Goal: Task Accomplishment & Management: Use online tool/utility

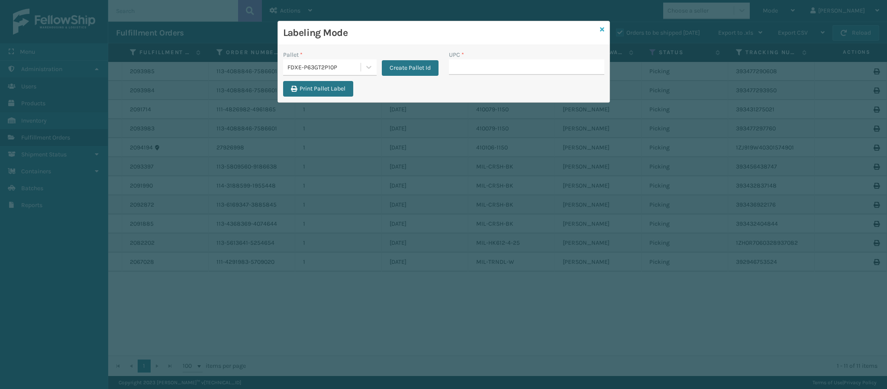
click at [602, 30] on icon at bounding box center [602, 29] width 4 height 6
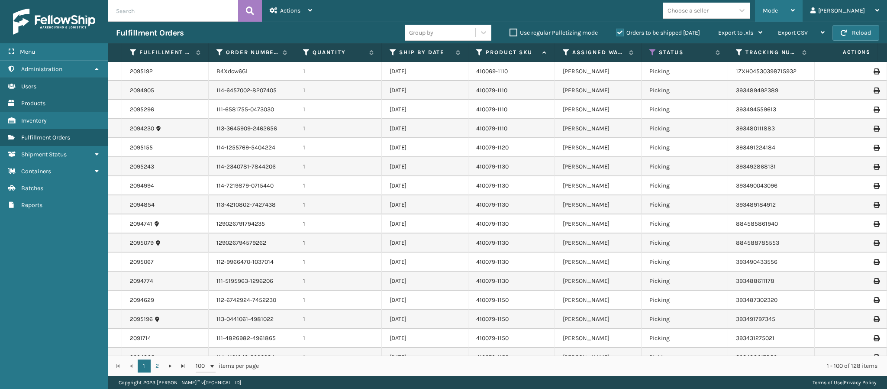
click at [795, 6] on div "Mode" at bounding box center [779, 11] width 32 height 22
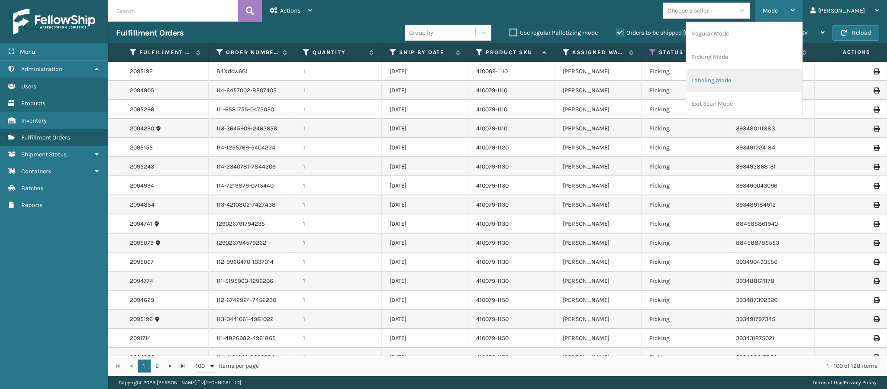
click at [750, 83] on li "Labeling Mode" at bounding box center [745, 80] width 116 height 23
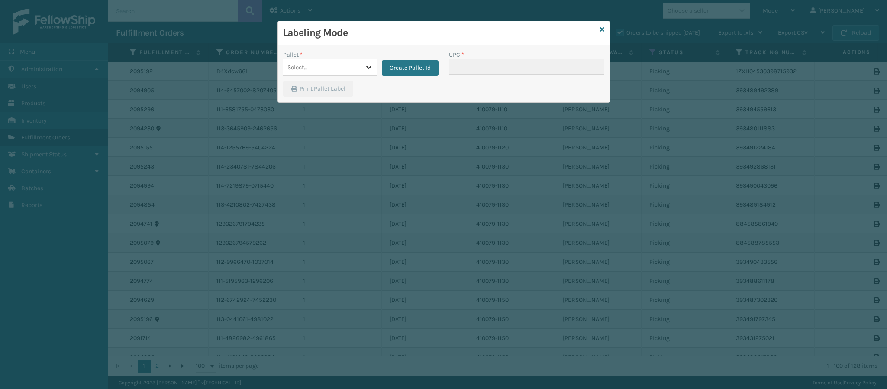
click at [369, 69] on div at bounding box center [369, 67] width 16 height 16
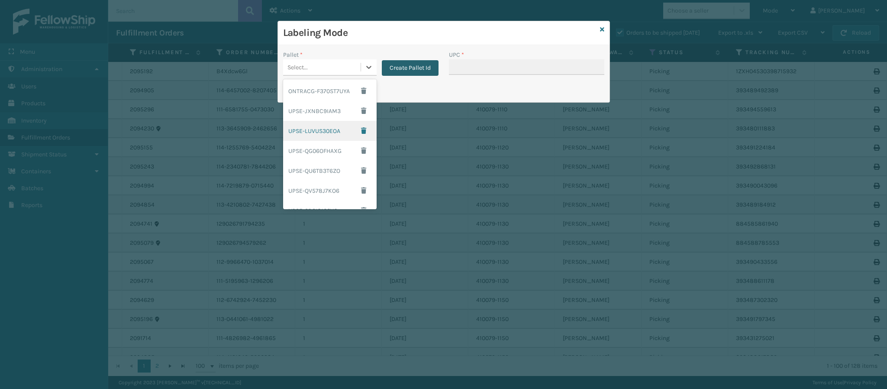
drag, startPoint x: 408, startPoint y: 51, endPoint x: 406, endPoint y: 62, distance: 11.6
click at [408, 52] on div "Create Pallet Id" at bounding box center [408, 63] width 62 height 26
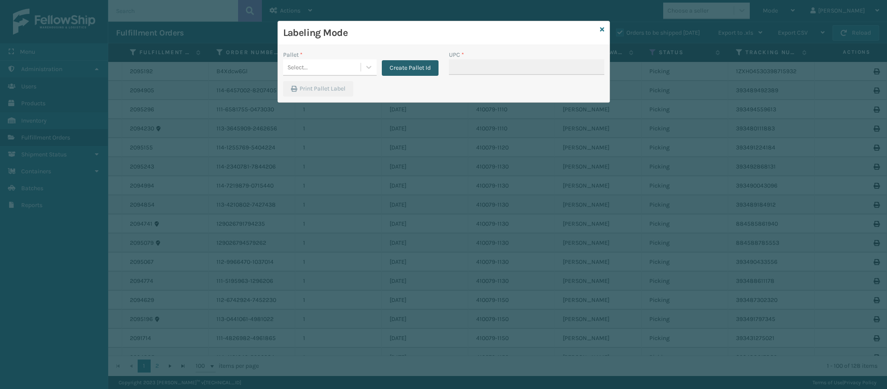
click at [404, 68] on button "Create Pallet Id" at bounding box center [410, 68] width 57 height 16
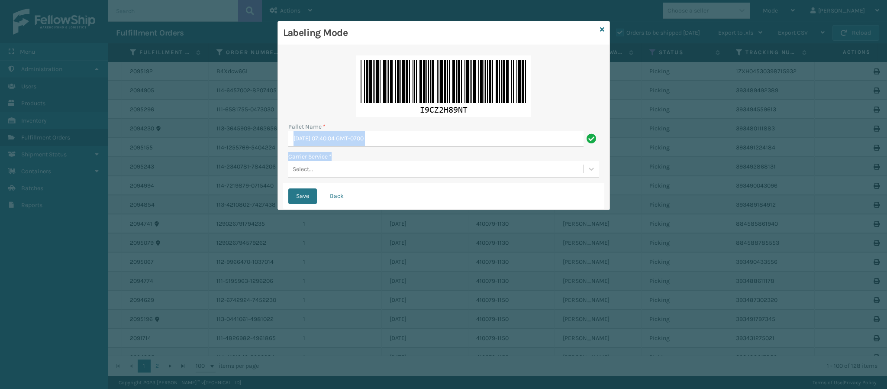
click at [390, 147] on div "Pallet Name * Tue Sep 23 2025 07:40:04 GMT-0700 Carrier Service * Select..." at bounding box center [443, 116] width 321 height 133
click at [395, 139] on input "Tue Sep 23 2025 07:40:04 GMT-0700" at bounding box center [435, 139] width 295 height 16
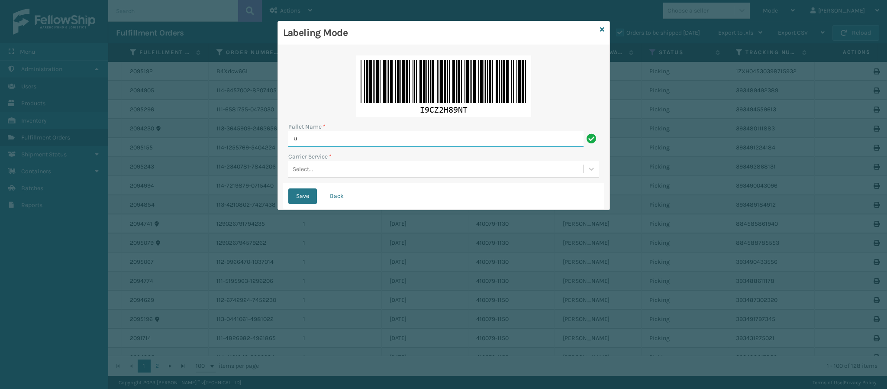
type input "Ups Ground Box Truck"
click at [398, 175] on div "Select..." at bounding box center [435, 169] width 295 height 14
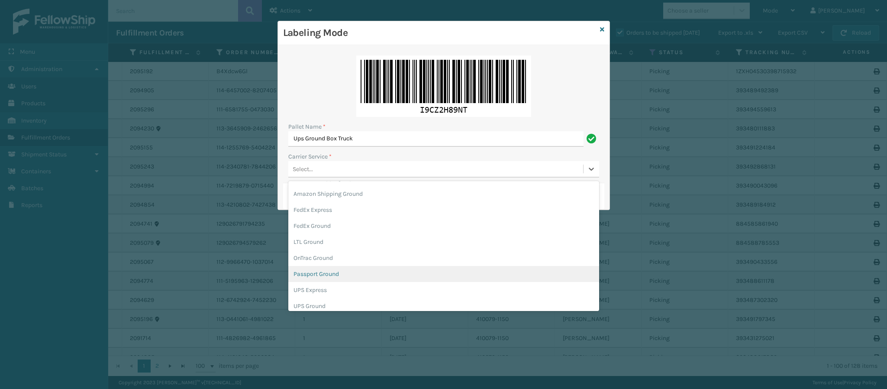
scroll to position [26, 0]
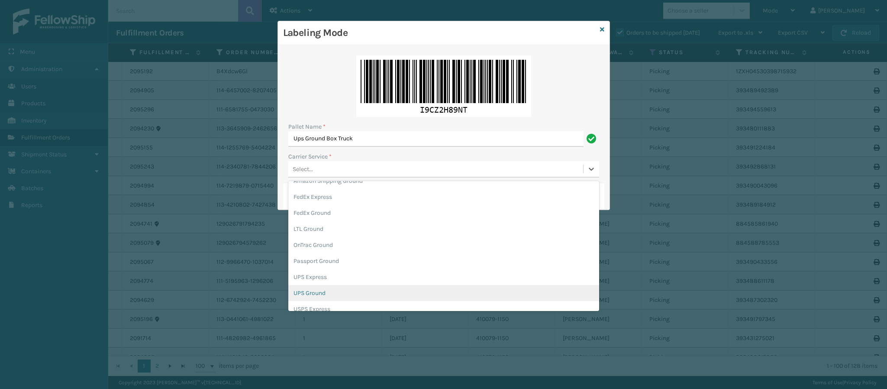
click at [379, 286] on div "UPS Ground" at bounding box center [443, 293] width 311 height 16
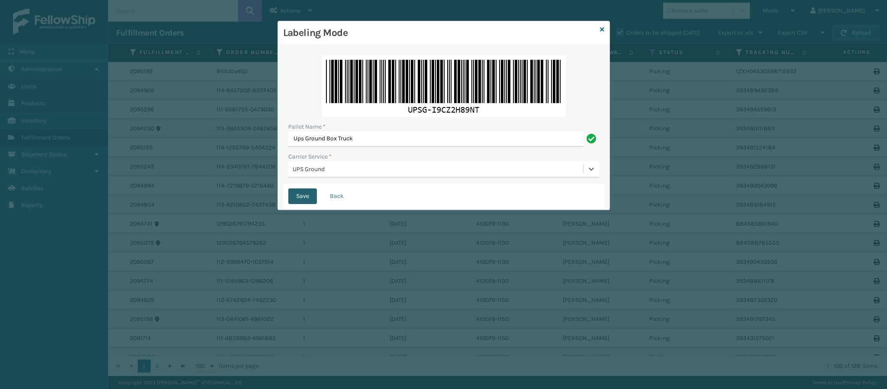
click at [300, 197] on button "Save" at bounding box center [302, 196] width 29 height 16
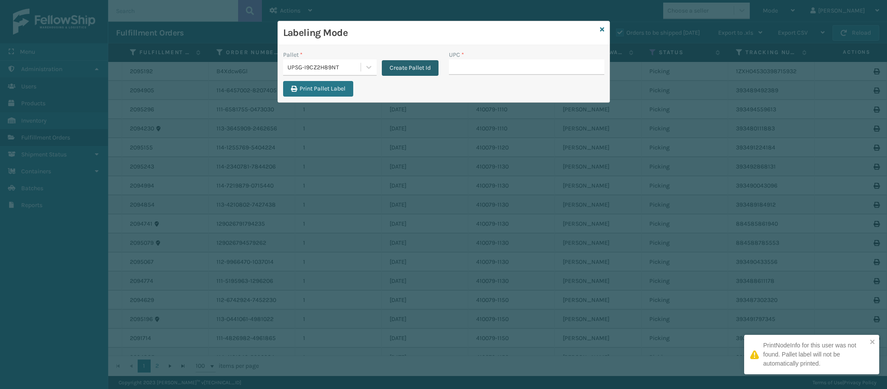
click at [415, 64] on button "Create Pallet Id" at bounding box center [410, 68] width 57 height 16
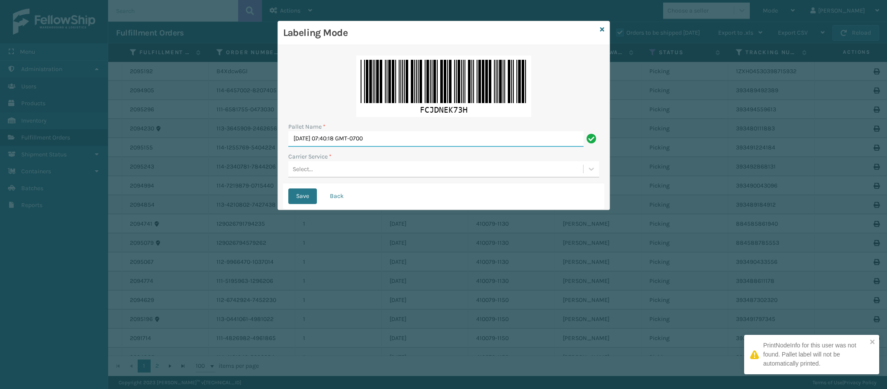
click at [387, 143] on input "Tue Sep 23 2025 07:40:18 GMT-0700" at bounding box center [435, 139] width 295 height 16
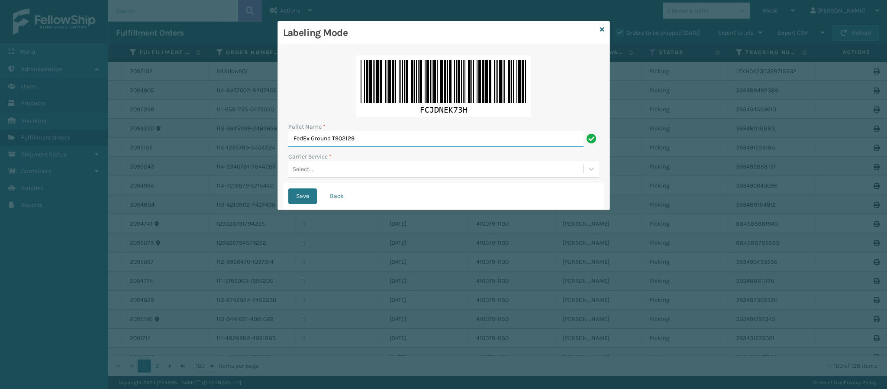
type input "FedEx Ground T902129"
click at [369, 172] on div "Select..." at bounding box center [435, 169] width 295 height 14
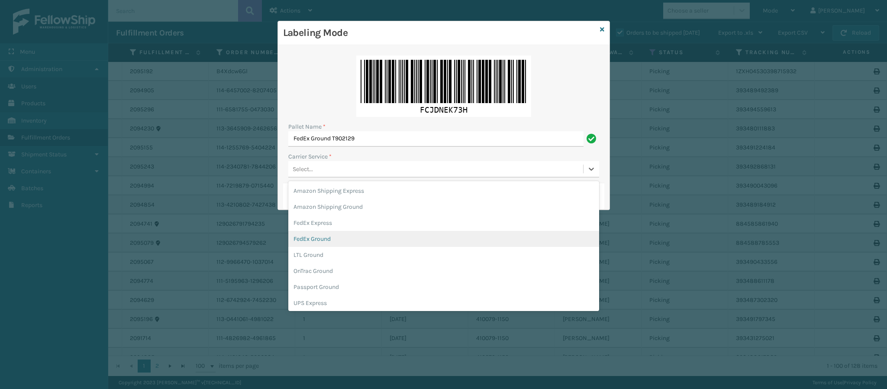
click at [360, 242] on div "FedEx Ground" at bounding box center [443, 239] width 311 height 16
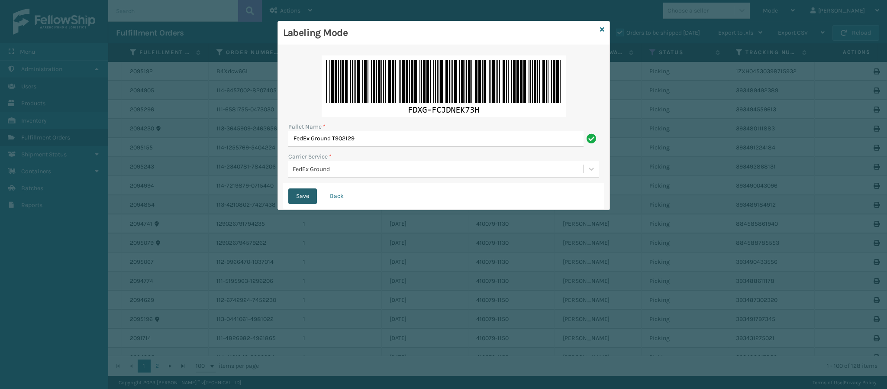
click at [305, 198] on button "Save" at bounding box center [302, 196] width 29 height 16
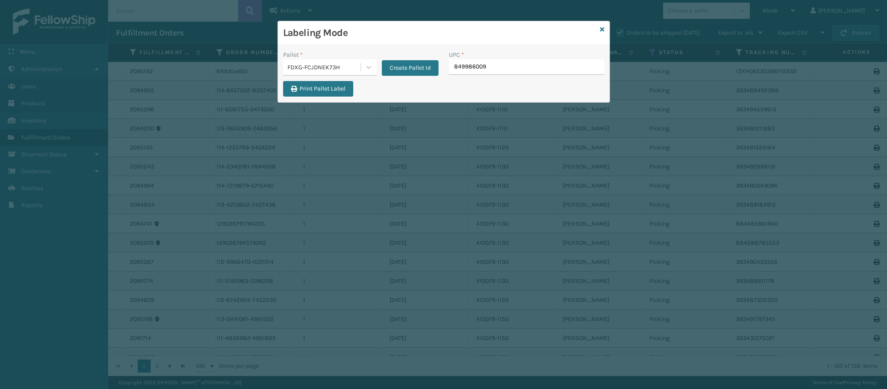
type input "8499860094"
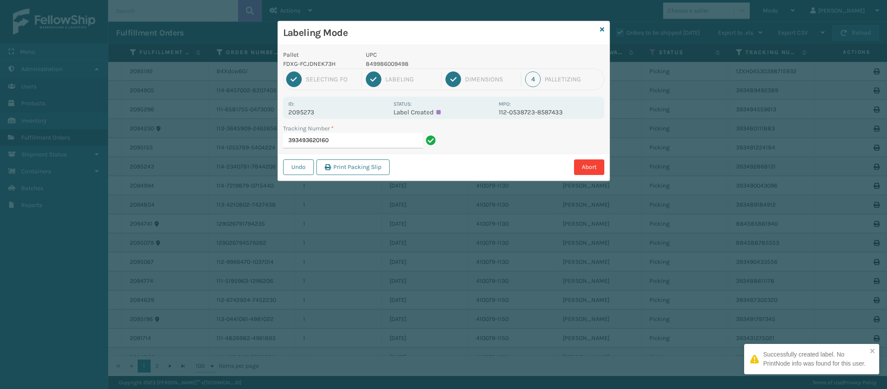
click at [313, 113] on p "2095273" at bounding box center [338, 112] width 100 height 8
copy p "2095273"
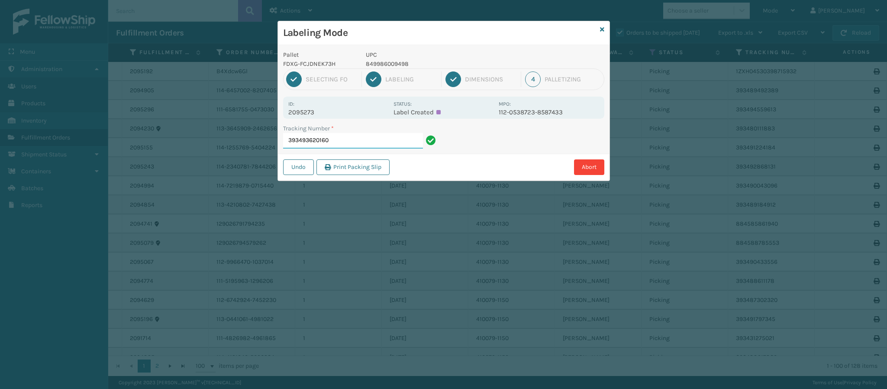
drag, startPoint x: 364, startPoint y: 137, endPoint x: 365, endPoint y: 143, distance: 6.6
click at [365, 143] on input "393493620160" at bounding box center [353, 141] width 140 height 16
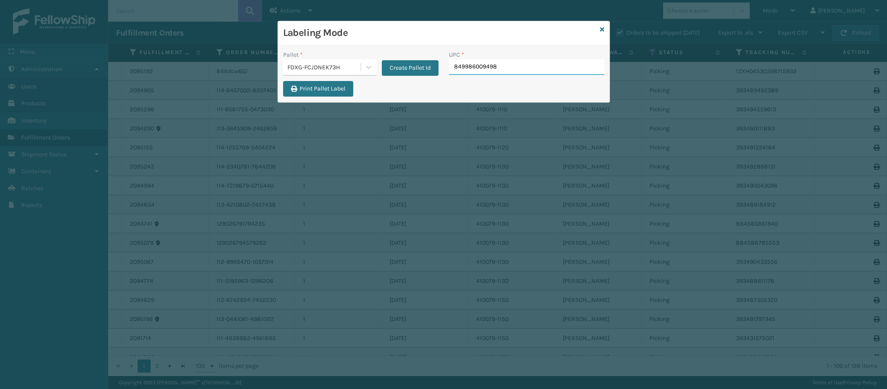
type input "849986009498"
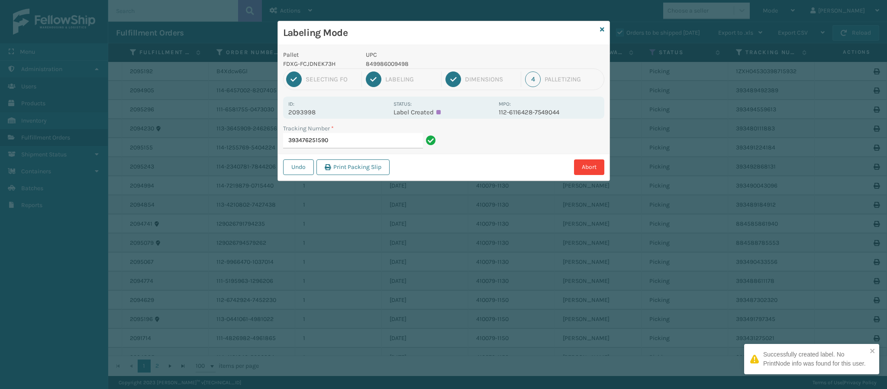
click at [314, 116] on div "Id: 2093998 Status: Label Created MPO: 112-6116428-7549044" at bounding box center [443, 108] width 321 height 22
click at [314, 116] on p "2093998" at bounding box center [338, 112] width 100 height 8
copy p "2093998"
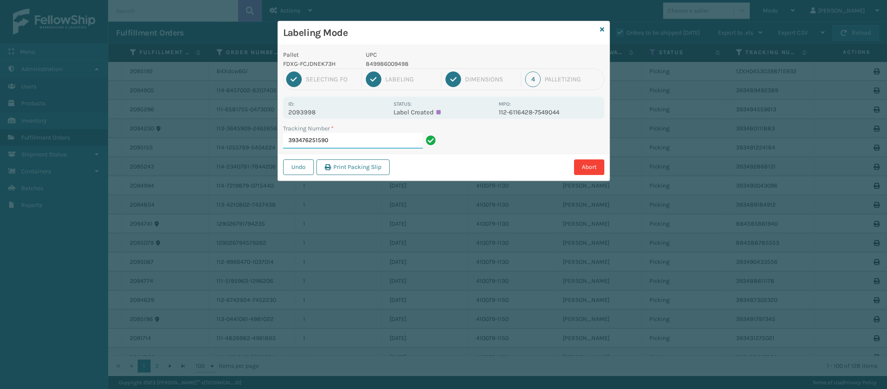
click at [356, 143] on input "393476251590" at bounding box center [353, 141] width 140 height 16
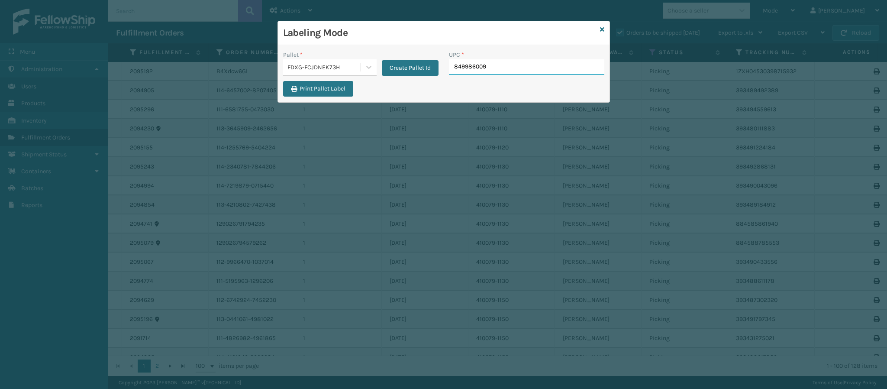
type input "8499860094"
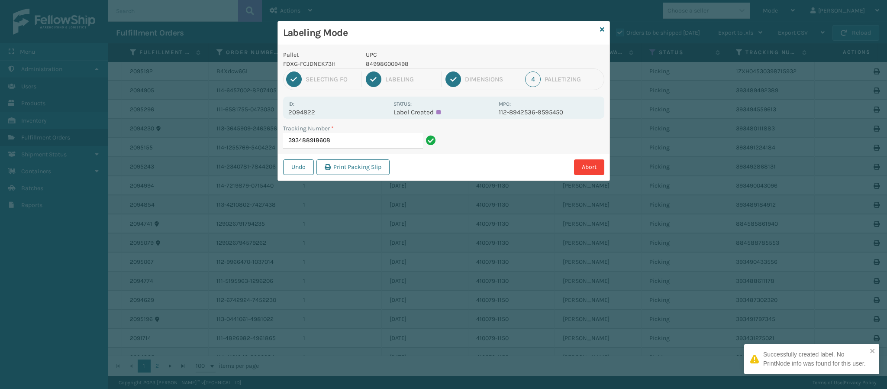
click at [310, 114] on p "2094822" at bounding box center [338, 112] width 100 height 8
copy p "2094822"
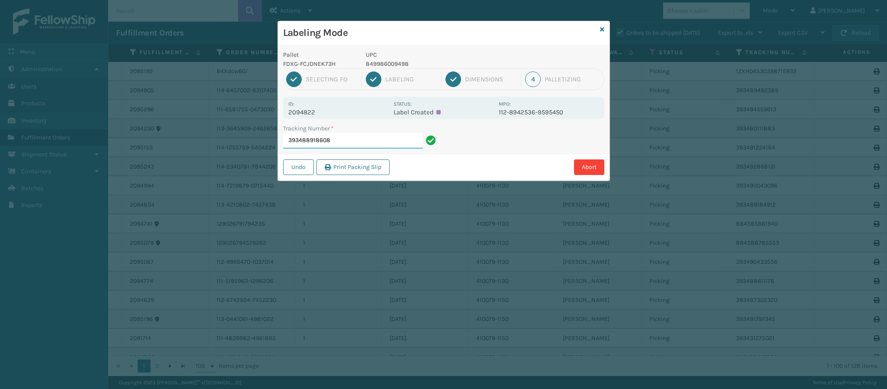
click at [372, 139] on input "393488918608" at bounding box center [353, 141] width 140 height 16
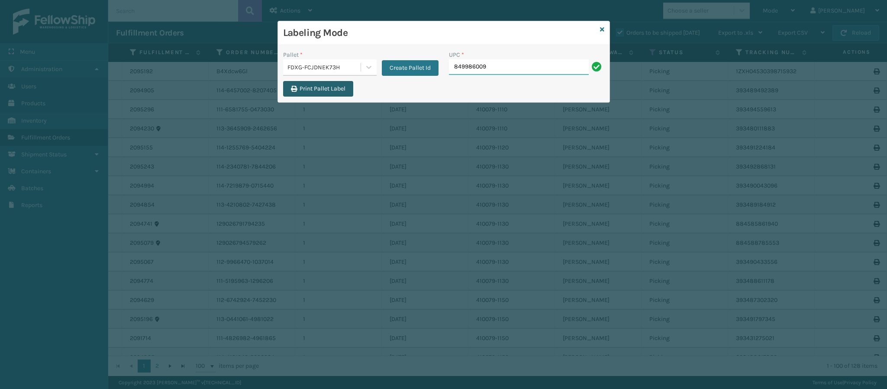
type input "8499860094"
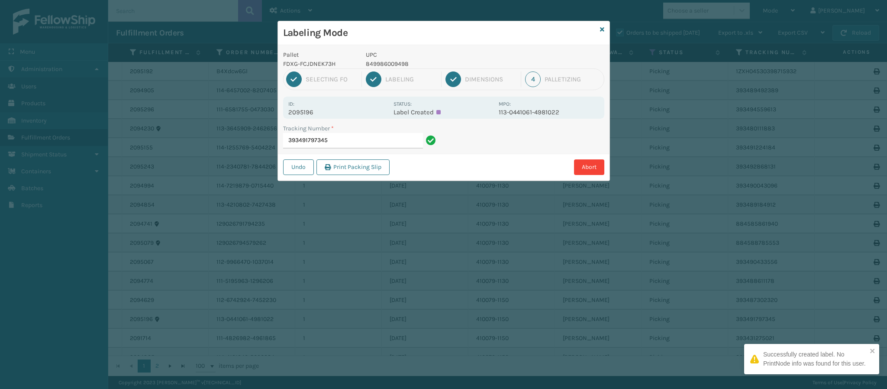
click at [316, 112] on p "2095196" at bounding box center [338, 112] width 100 height 8
click at [311, 110] on p "2095196" at bounding box center [338, 112] width 100 height 8
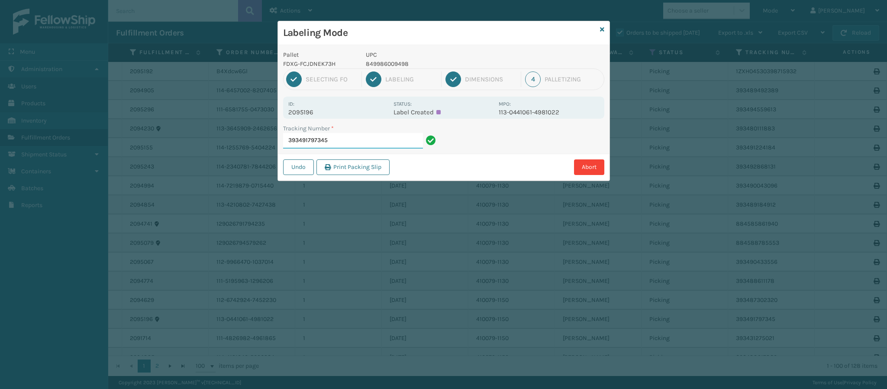
click at [354, 139] on input "393491797345" at bounding box center [353, 141] width 140 height 16
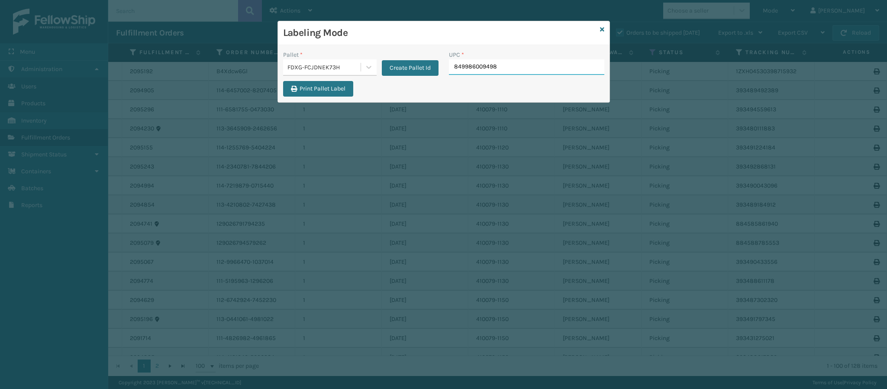
type input "849986009498"
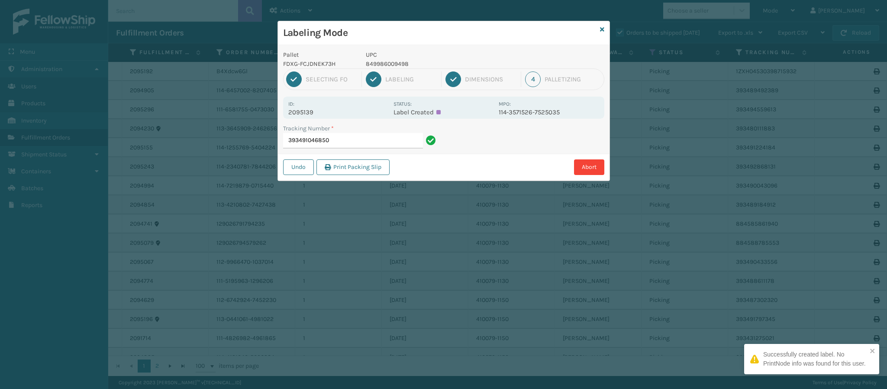
click at [312, 113] on p "2095139" at bounding box center [338, 112] width 100 height 8
copy p "2095139"
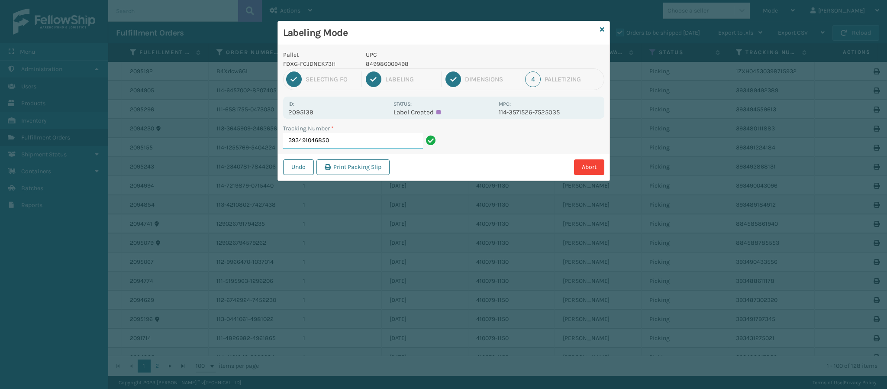
click at [357, 136] on input "393491046850" at bounding box center [353, 141] width 140 height 16
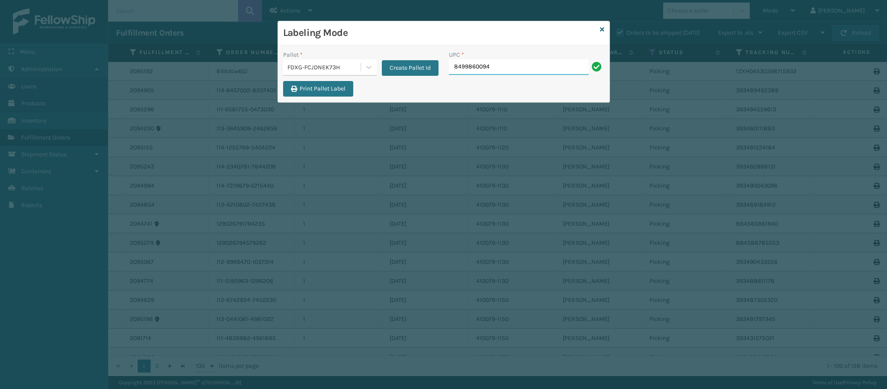
type input "84998600949"
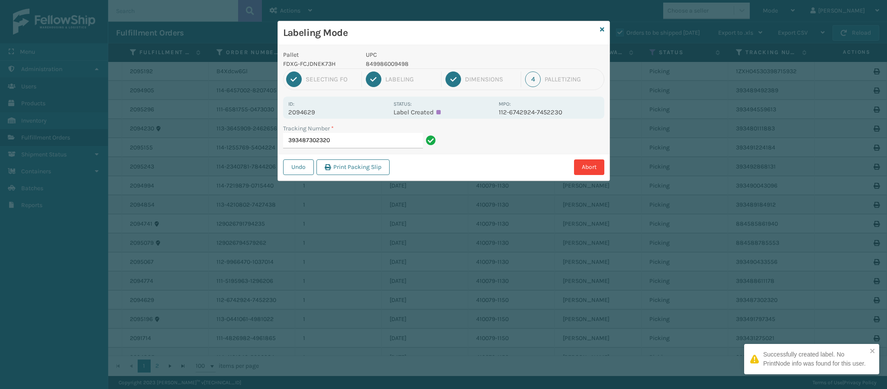
click at [312, 115] on p "2094629" at bounding box center [338, 112] width 100 height 8
copy p "2094629"
click at [353, 143] on input "393487302320" at bounding box center [353, 141] width 140 height 16
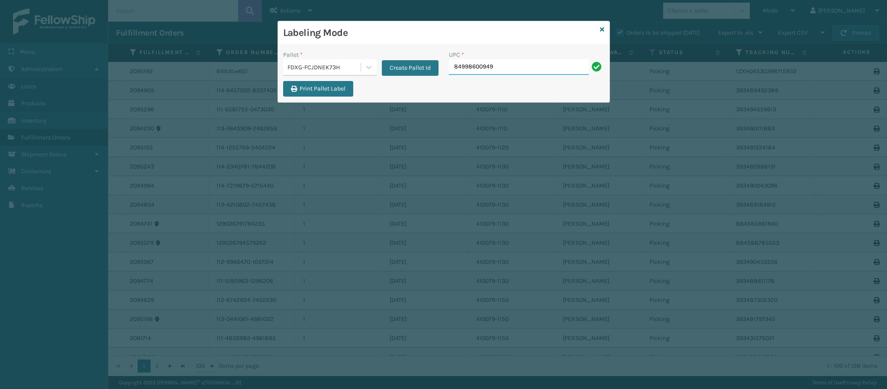
type input "849986009498"
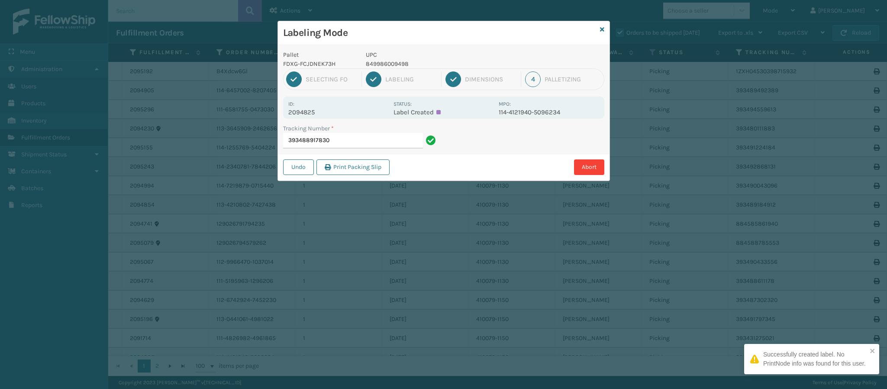
click at [317, 114] on p "2094825" at bounding box center [338, 112] width 100 height 8
click at [313, 112] on p "2094825" at bounding box center [338, 112] width 100 height 8
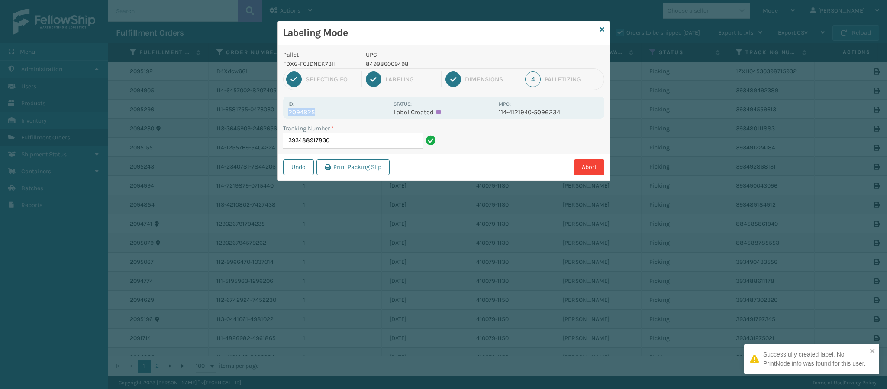
copy p "2094825"
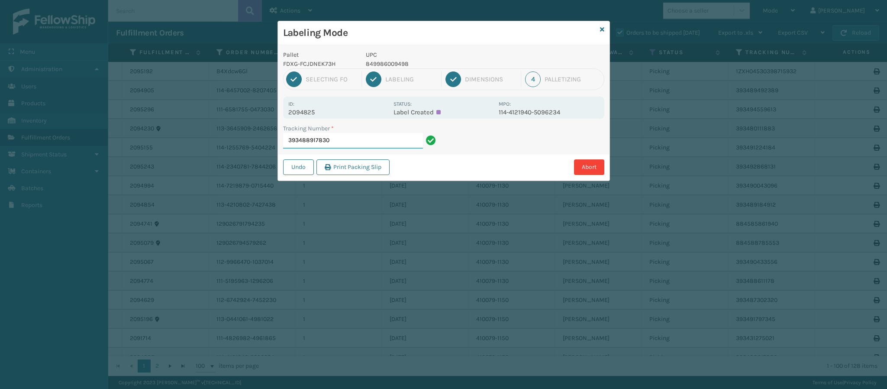
click at [366, 143] on input "393488917830" at bounding box center [353, 141] width 140 height 16
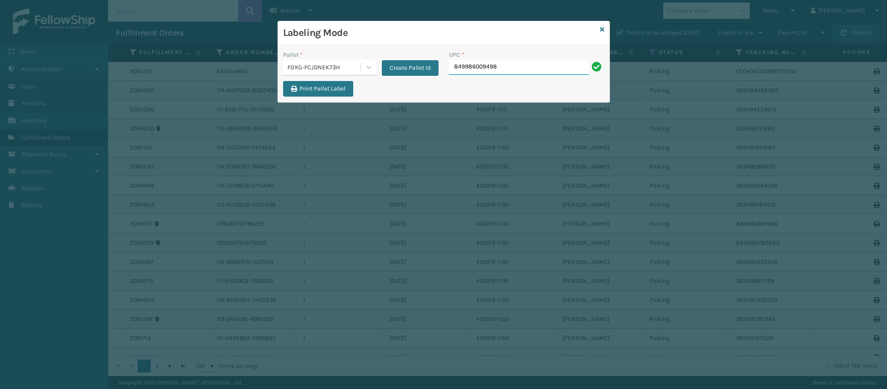
type input "849986009498"
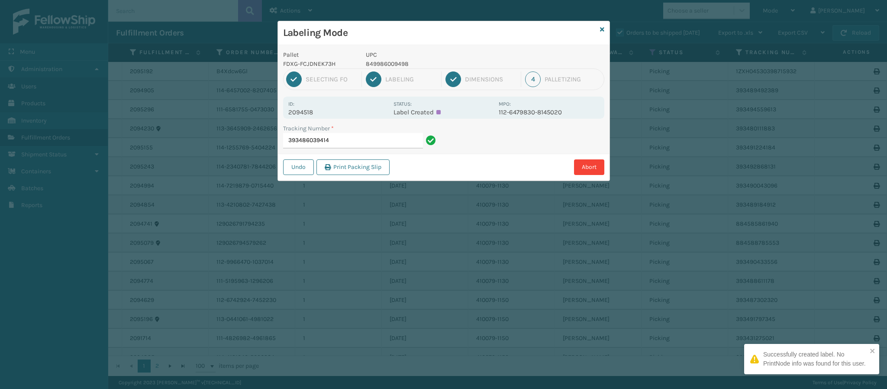
click at [308, 115] on p "2094518" at bounding box center [338, 112] width 100 height 8
copy p "2094518"
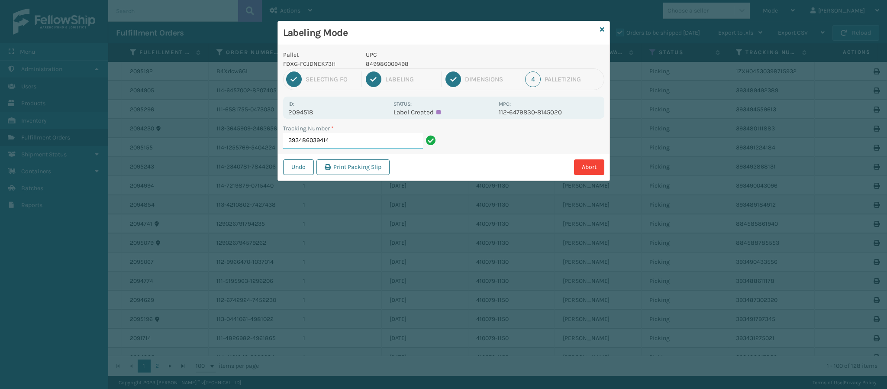
click at [357, 141] on input "393486039414" at bounding box center [353, 141] width 140 height 16
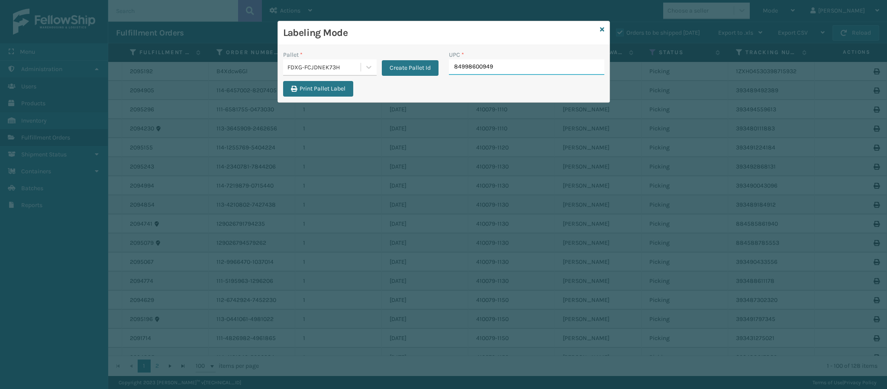
type input "849986009498"
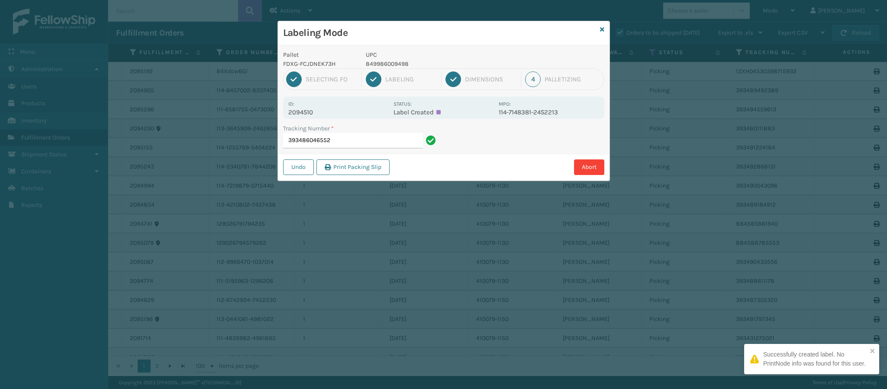
click at [312, 113] on p "2094510" at bounding box center [338, 112] width 100 height 8
copy p "2094510"
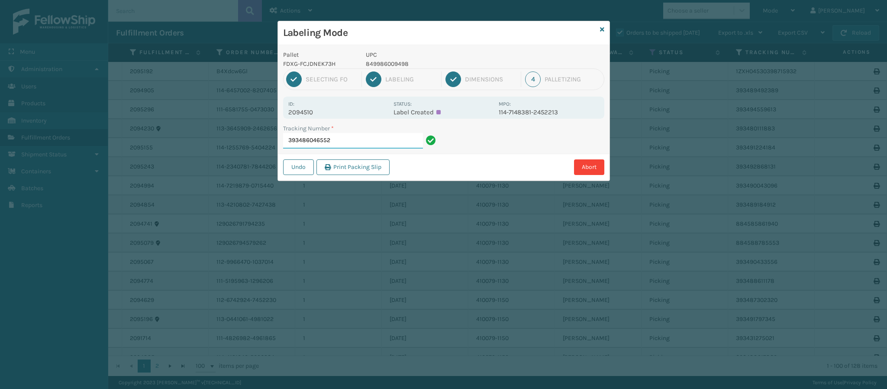
click at [381, 140] on input "393486046552" at bounding box center [353, 141] width 140 height 16
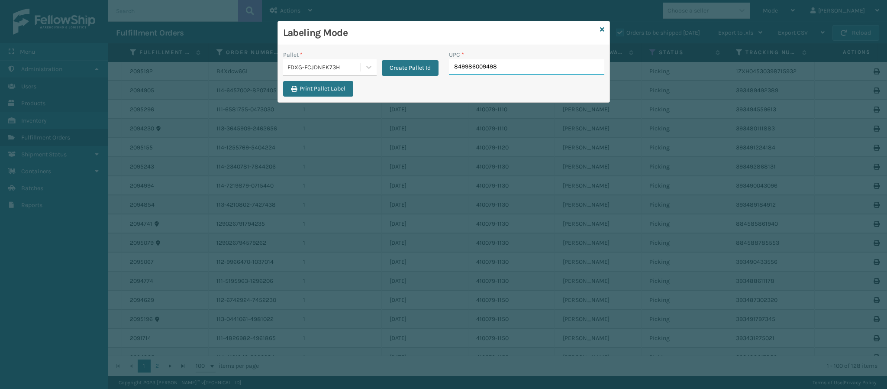
type input "849986009498"
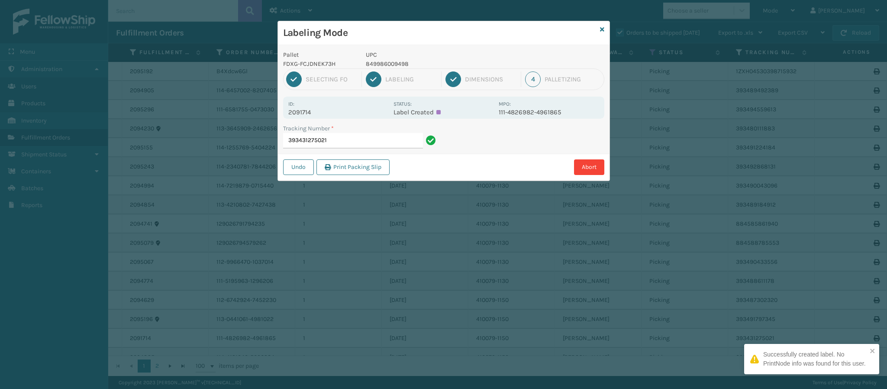
click at [306, 115] on p "2091714" at bounding box center [338, 112] width 100 height 8
copy p "2091714"
click at [348, 145] on input "393431275021" at bounding box center [353, 141] width 140 height 16
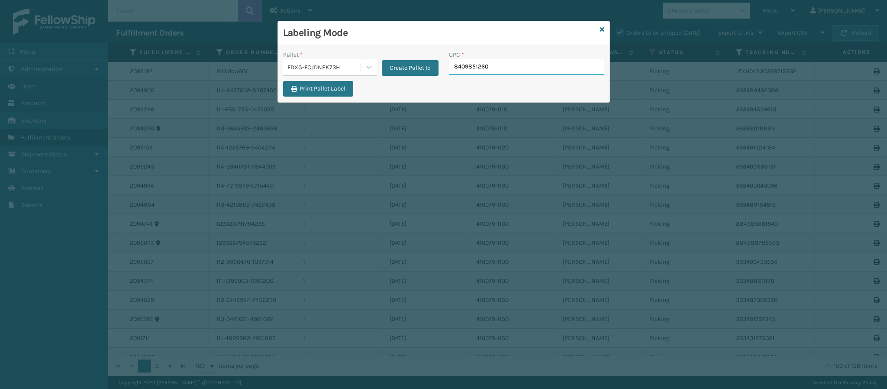
type input "84098512604"
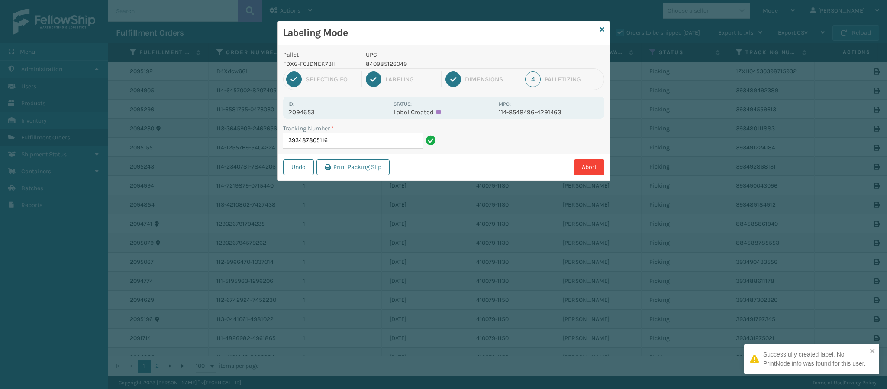
click at [312, 110] on p "2094653" at bounding box center [338, 112] width 100 height 8
copy p "2094653"
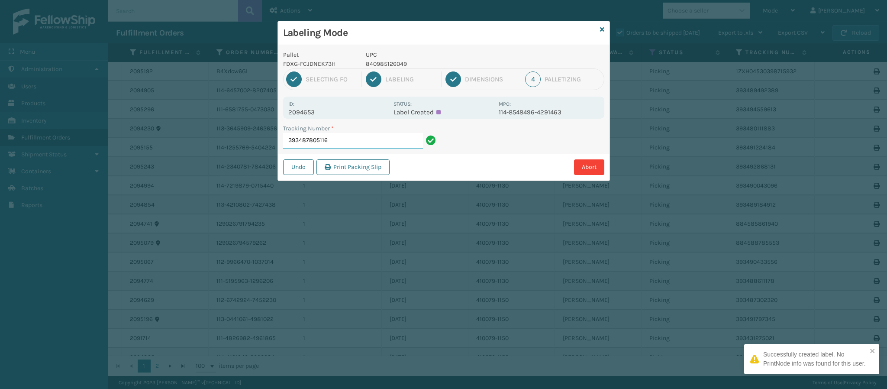
click at [349, 143] on input "393487805116" at bounding box center [353, 141] width 140 height 16
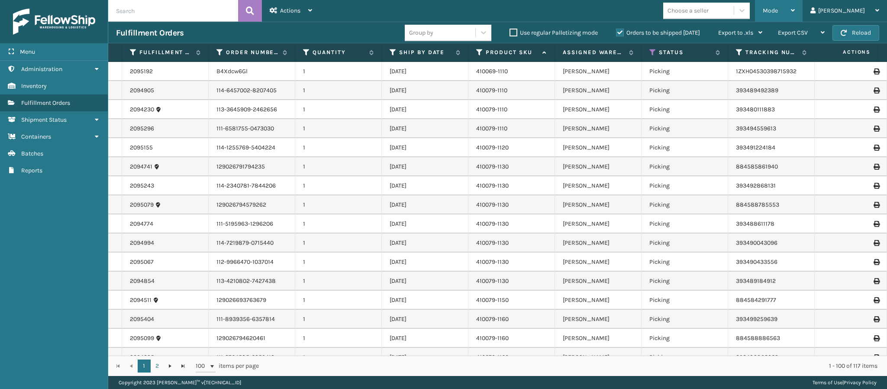
click at [795, 10] on div "Mode" at bounding box center [779, 11] width 32 height 22
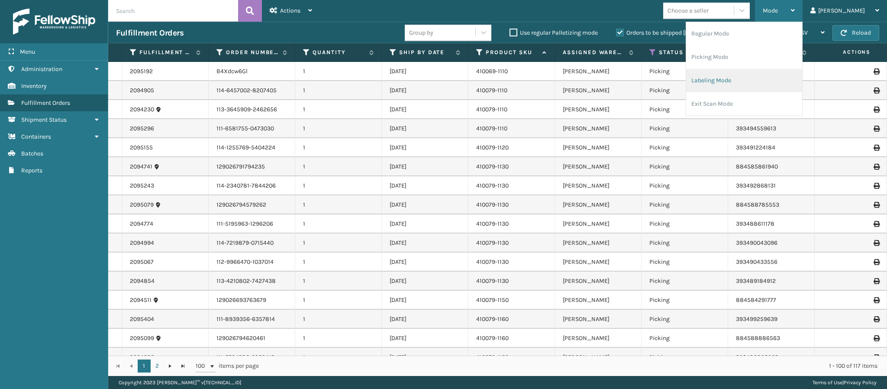
click at [749, 82] on li "Labeling Mode" at bounding box center [745, 80] width 116 height 23
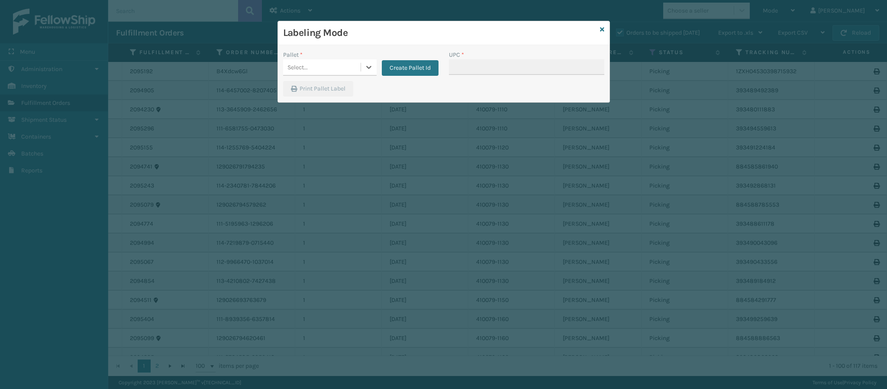
click at [377, 65] on div "Create Pallet Id" at bounding box center [408, 63] width 62 height 26
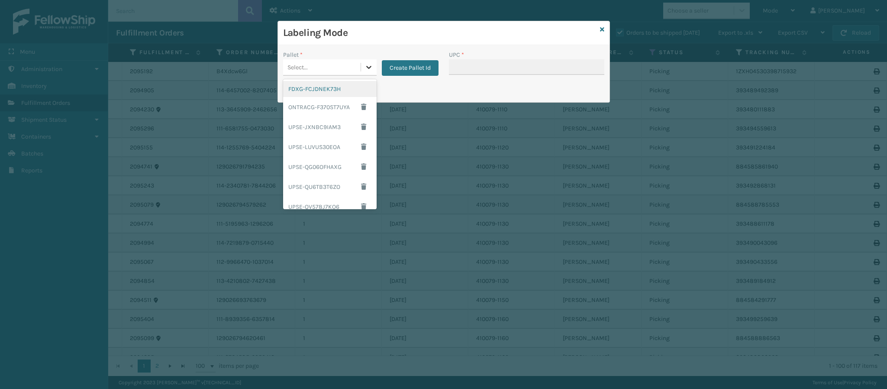
drag, startPoint x: 364, startPoint y: 73, endPoint x: 369, endPoint y: 71, distance: 5.5
click at [366, 73] on div at bounding box center [369, 67] width 16 height 16
click at [324, 93] on div "FDXG-FCJDNEK73H" at bounding box center [330, 89] width 94 height 16
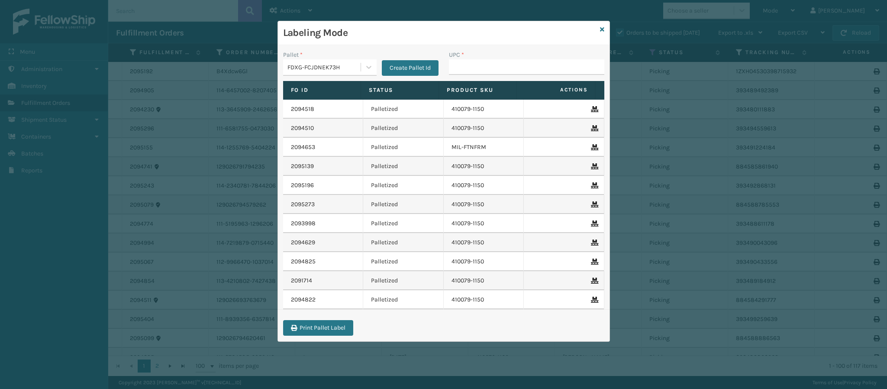
drag, startPoint x: 472, startPoint y: 78, endPoint x: 473, endPoint y: 70, distance: 8.3
click at [473, 74] on div "UPC *" at bounding box center [527, 65] width 166 height 31
click at [472, 70] on input "UPC *" at bounding box center [526, 67] width 155 height 16
type input "840985126049"
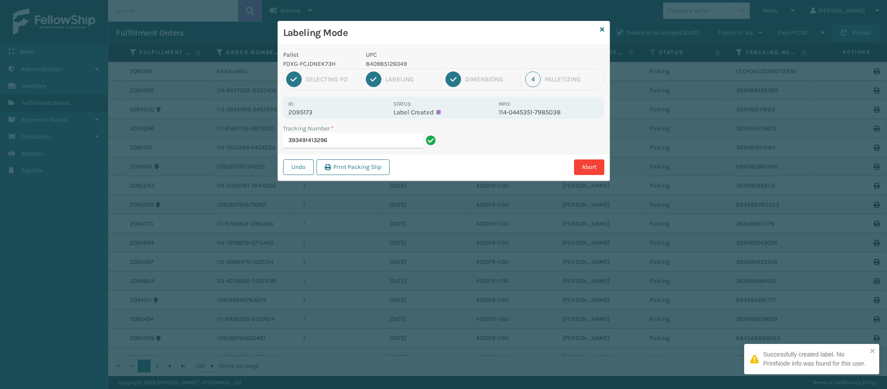
click at [310, 110] on p "2095173" at bounding box center [338, 112] width 100 height 8
copy p "2095173"
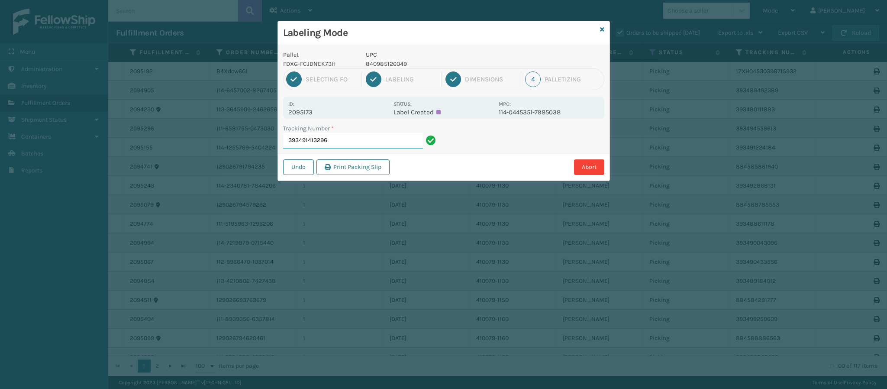
click at [346, 140] on input "393491413296" at bounding box center [353, 141] width 140 height 16
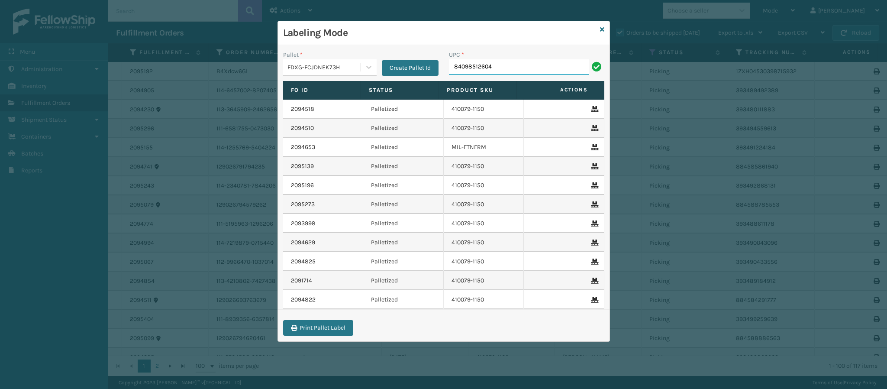
type input "840985126049"
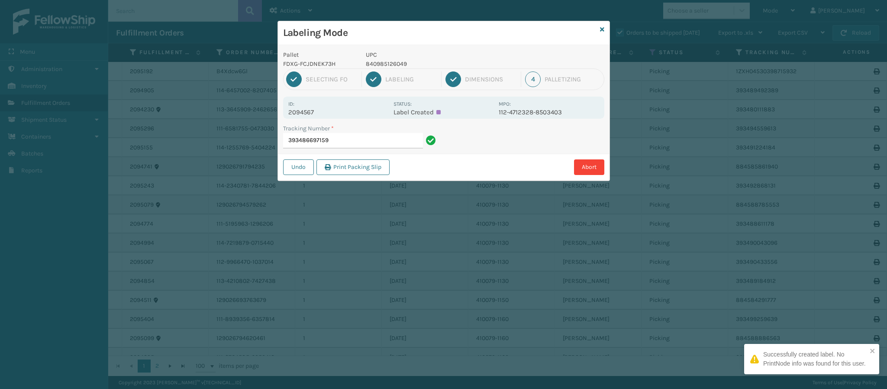
click at [308, 117] on div "Id: 2094567 Status: Label Created MPO: 112-4712328-8503403" at bounding box center [443, 108] width 321 height 22
copy p "2094567"
click at [347, 140] on input "393486697159" at bounding box center [353, 141] width 140 height 16
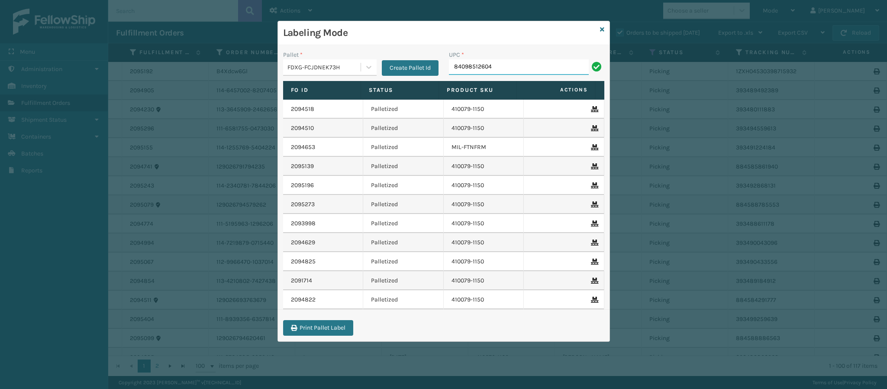
type input "840985126049"
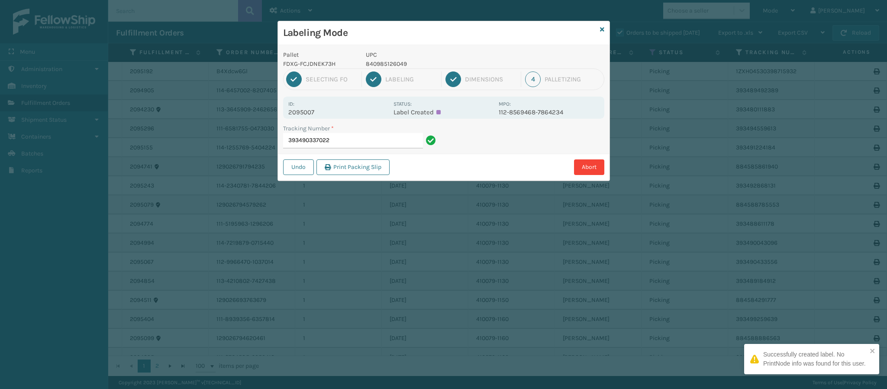
click at [310, 115] on p "2095007" at bounding box center [338, 112] width 100 height 8
copy p "2095007"
click at [366, 145] on input "393490337022" at bounding box center [353, 141] width 140 height 16
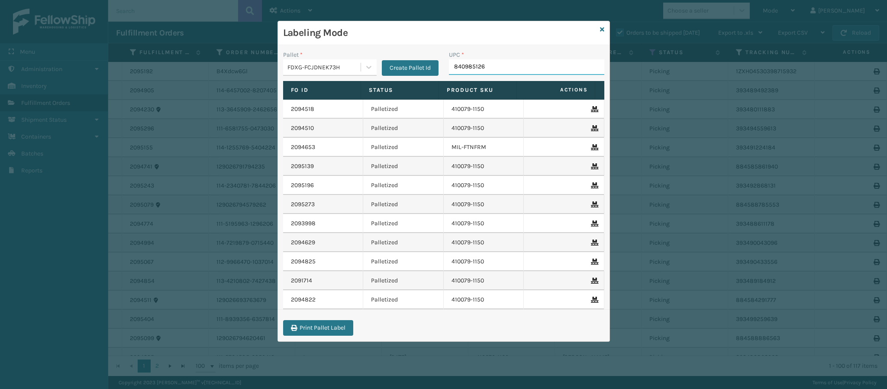
type input "8409851260"
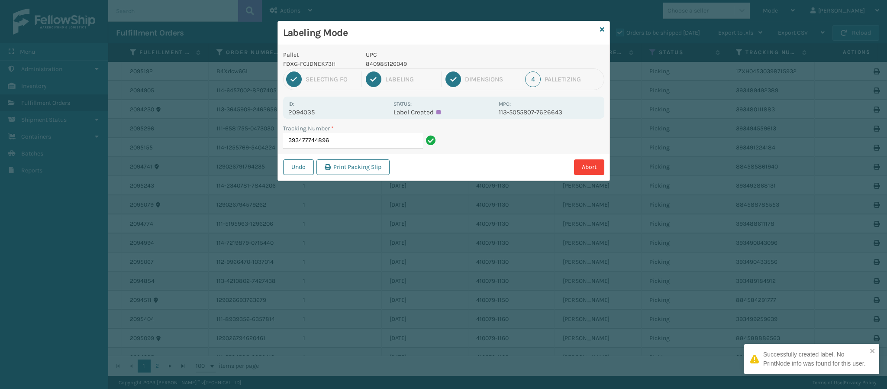
click at [307, 112] on p "2094035" at bounding box center [338, 112] width 100 height 8
copy p "2094035"
click at [355, 139] on input "393477744896" at bounding box center [353, 141] width 140 height 16
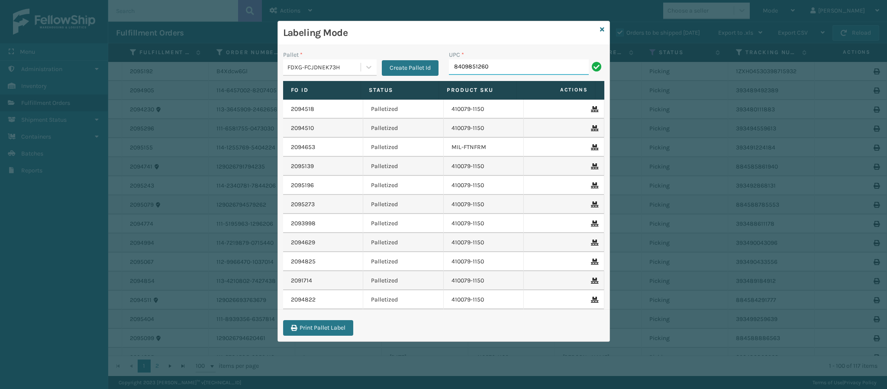
type input "84098512604"
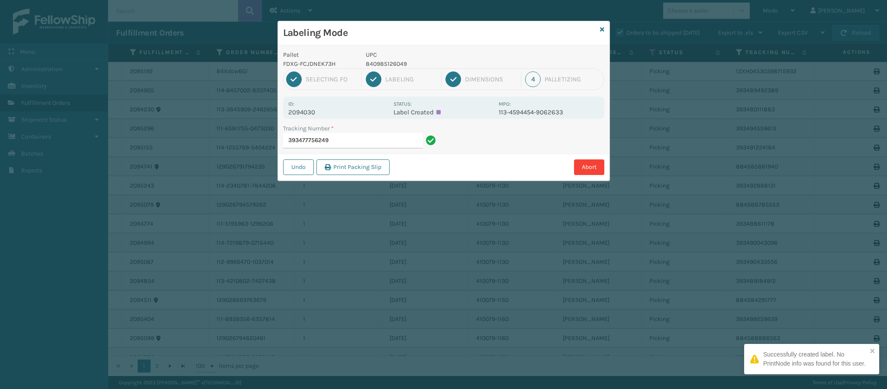
click at [320, 114] on p "2094030" at bounding box center [338, 112] width 100 height 8
copy p "2094030"
click at [348, 144] on input "393477756249" at bounding box center [353, 141] width 140 height 16
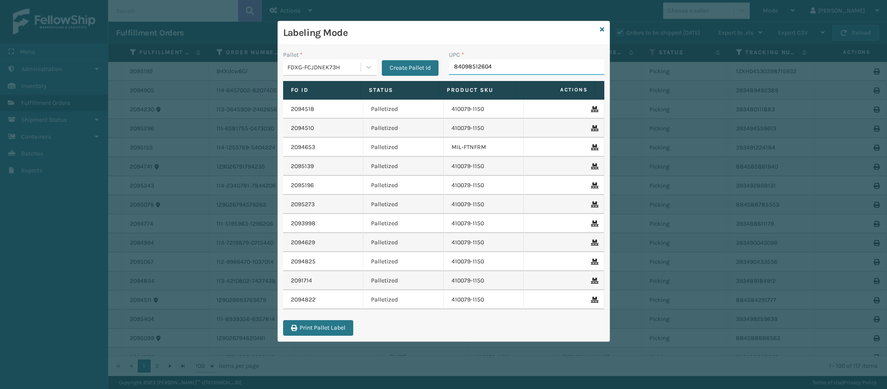
type input "840985126049"
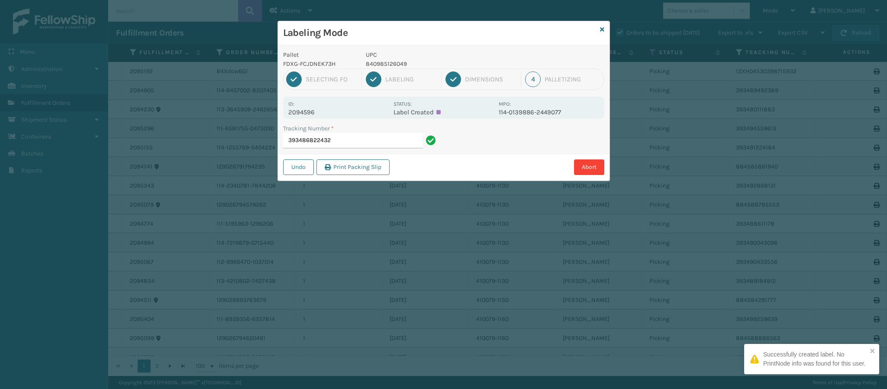
click at [319, 116] on div "Id: 2094596 Status: Label Created MPO: 114-0139886-2449077" at bounding box center [443, 108] width 321 height 22
click at [318, 113] on p "2094596" at bounding box center [338, 112] width 100 height 8
click at [318, 112] on p "2094596" at bounding box center [338, 112] width 100 height 8
copy p "2094596"
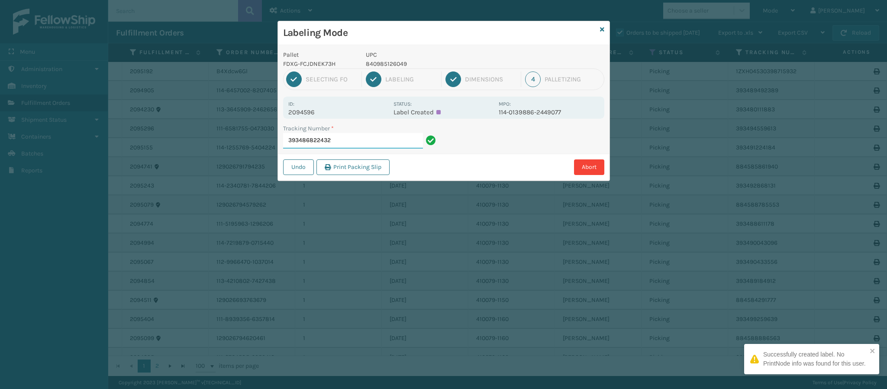
click at [350, 135] on input "393486822432" at bounding box center [353, 141] width 140 height 16
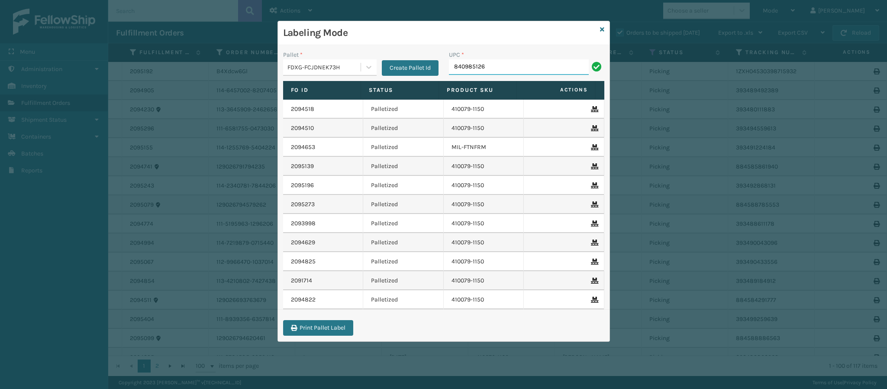
type input "8409851260"
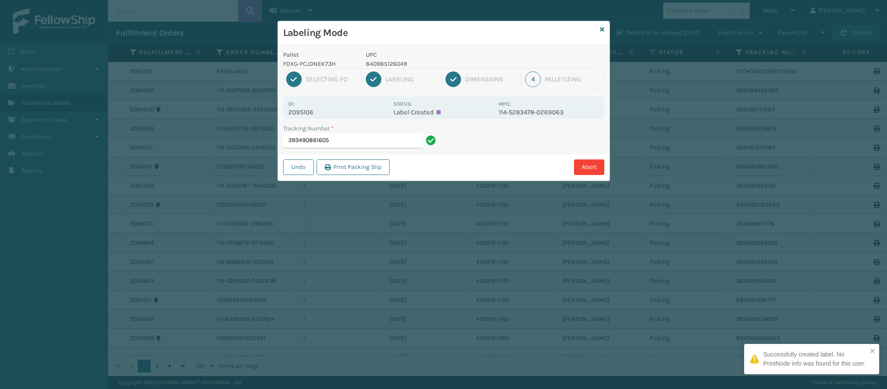
click at [315, 112] on p "2095106" at bounding box center [338, 112] width 100 height 8
copy p "2095106"
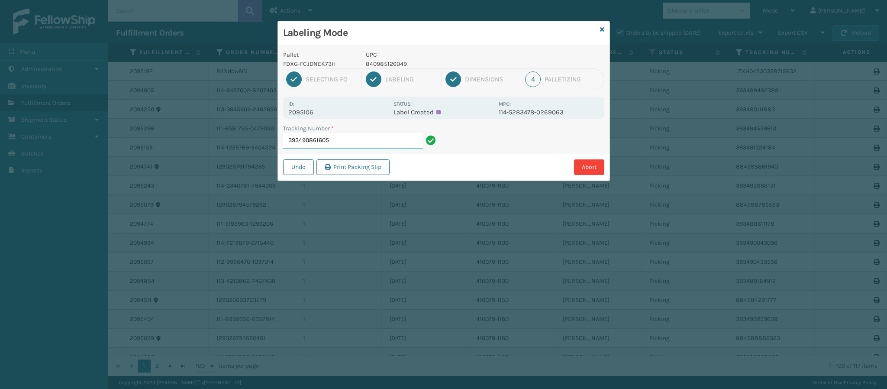
click at [349, 141] on input "393490861605" at bounding box center [353, 141] width 140 height 16
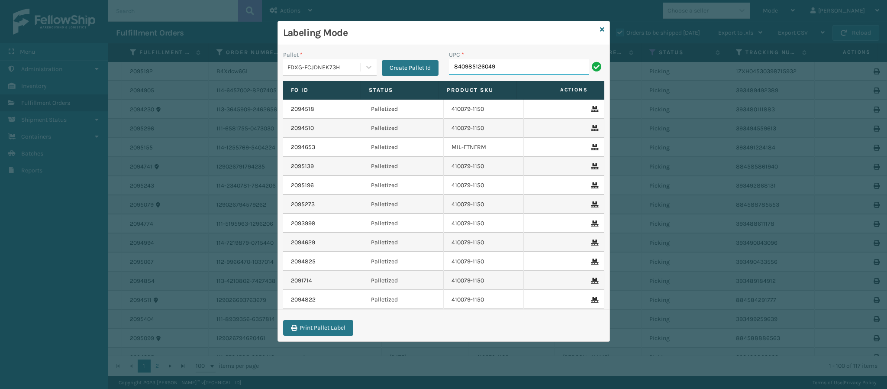
type input "840985126049"
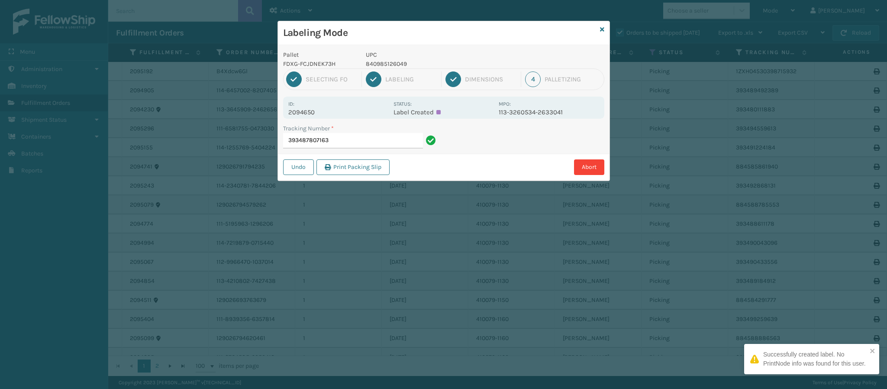
click at [303, 111] on p "2094650" at bounding box center [338, 112] width 100 height 8
copy p "2094650"
click at [359, 137] on input "393487807163" at bounding box center [353, 141] width 140 height 16
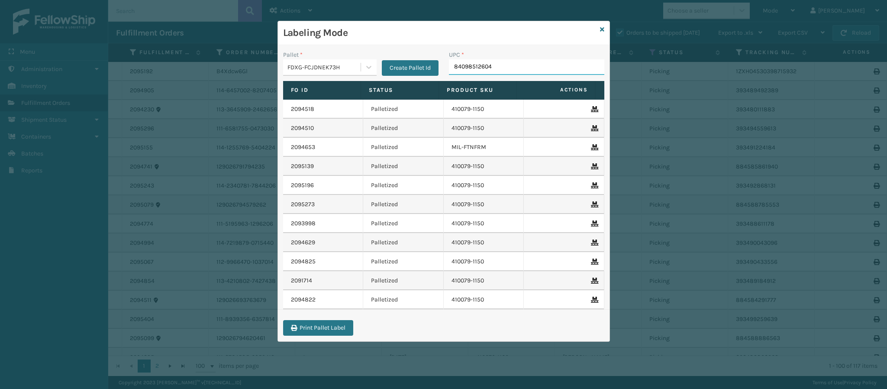
type input "840985126049"
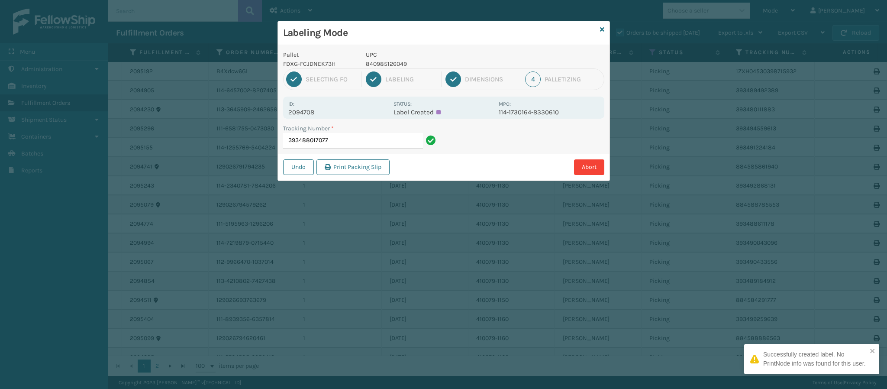
click at [316, 113] on p "2094708" at bounding box center [338, 112] width 100 height 8
copy p "2094708"
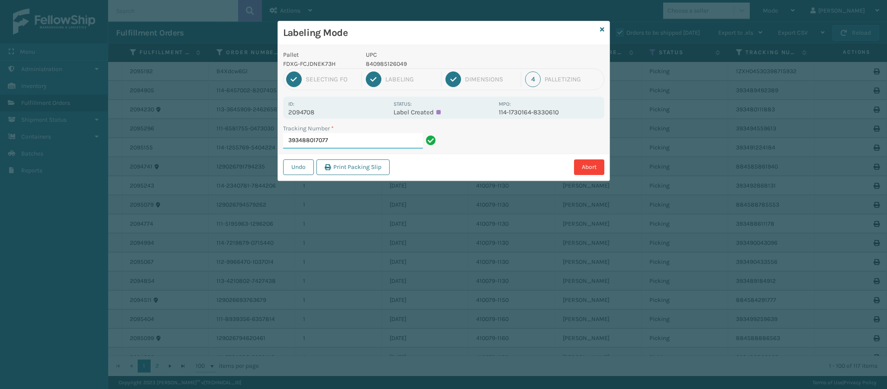
click at [372, 144] on input "393488017077" at bounding box center [353, 141] width 140 height 16
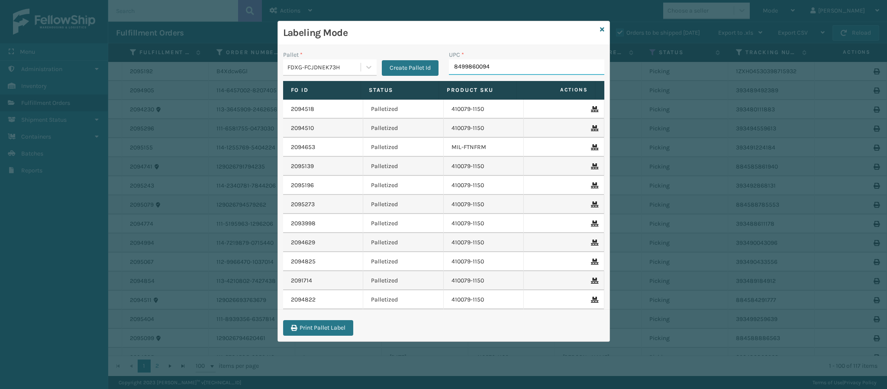
type input "84998600947"
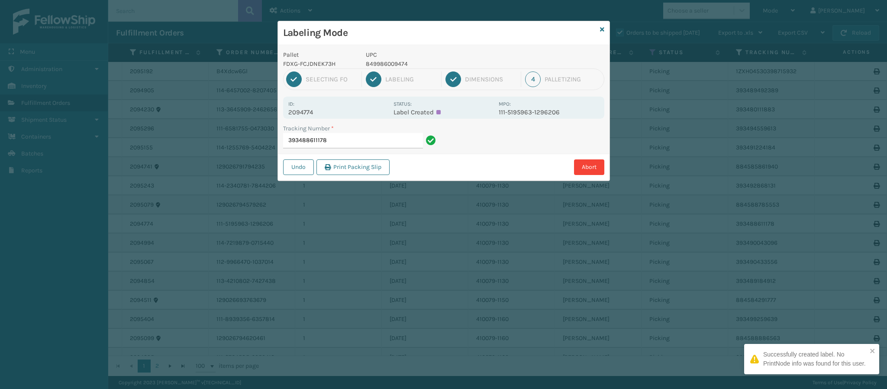
click at [308, 112] on p "2094774" at bounding box center [338, 112] width 100 height 8
copy p "2094774"
click at [351, 142] on input "393488611178" at bounding box center [353, 141] width 140 height 16
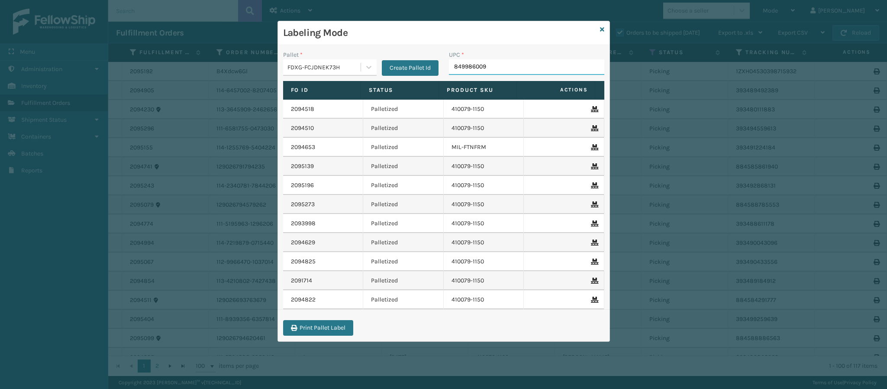
type input "8499860094"
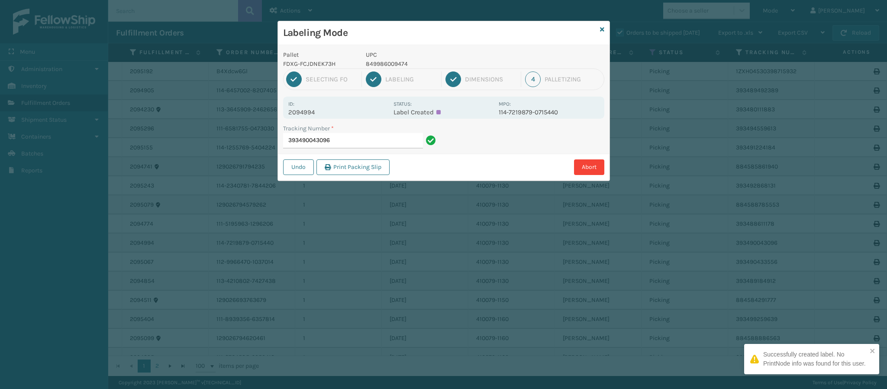
click at [311, 113] on p "2094994" at bounding box center [338, 112] width 100 height 8
click at [364, 146] on input "393490043096" at bounding box center [353, 141] width 140 height 16
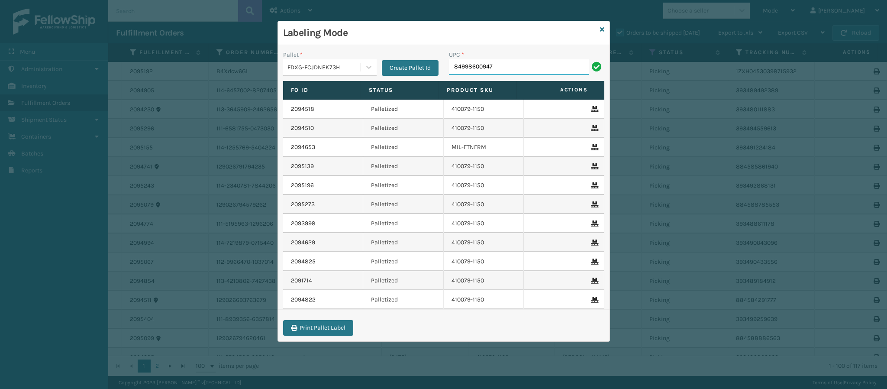
type input "849986009474"
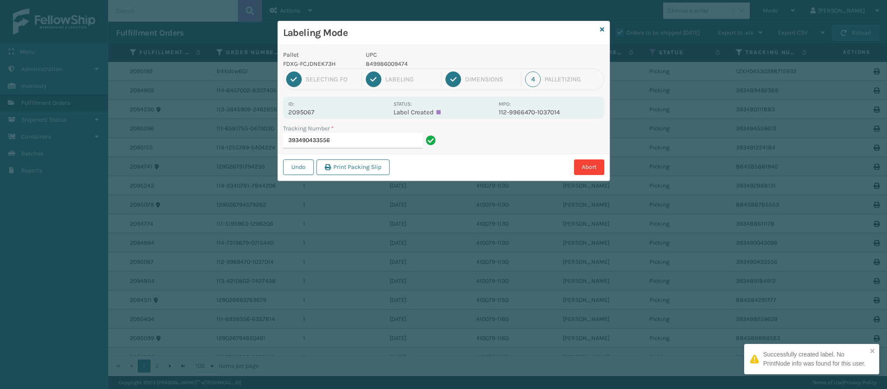
click at [301, 114] on p "2095067" at bounding box center [338, 112] width 100 height 8
click at [301, 115] on p "2095067" at bounding box center [338, 112] width 100 height 8
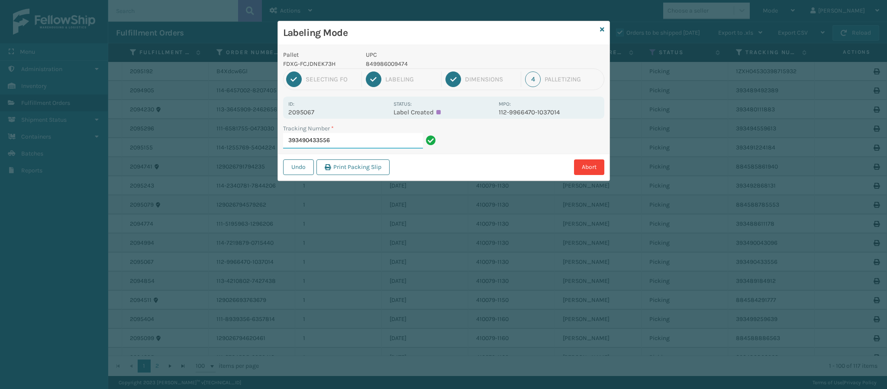
click at [375, 148] on input "393490433556" at bounding box center [353, 141] width 140 height 16
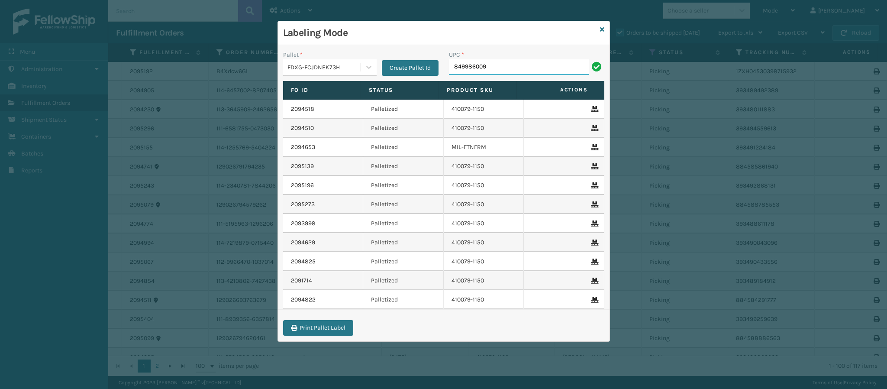
type input "8499860094"
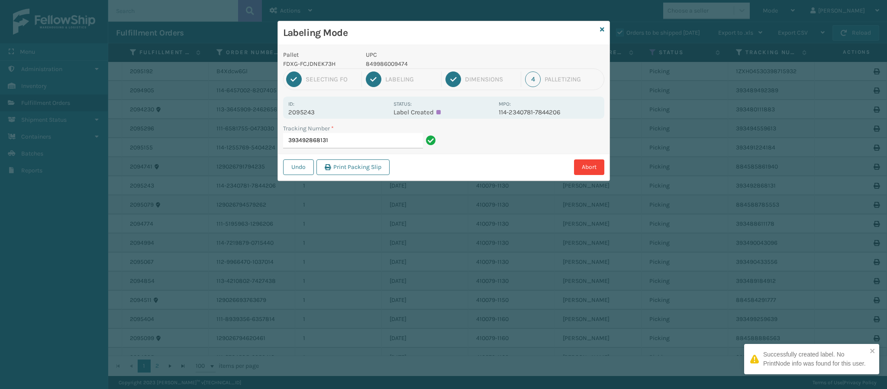
drag, startPoint x: 320, startPoint y: 111, endPoint x: 316, endPoint y: 114, distance: 4.9
click at [318, 113] on p "2095243" at bounding box center [338, 112] width 100 height 8
click at [315, 113] on p "2095243" at bounding box center [338, 112] width 100 height 8
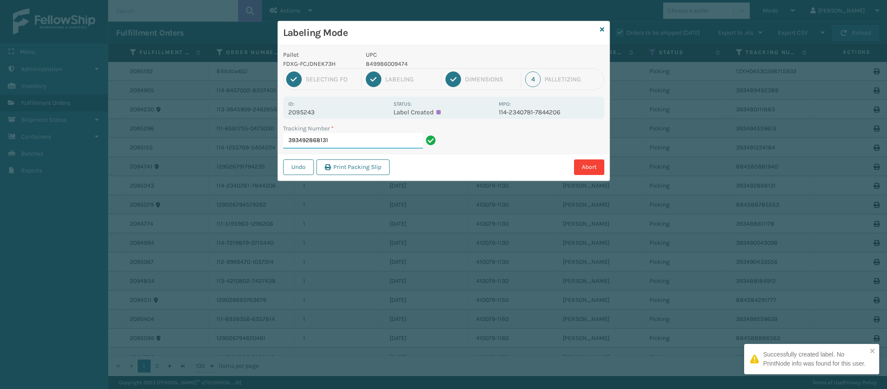
click at [363, 143] on input "393492868131" at bounding box center [353, 141] width 140 height 16
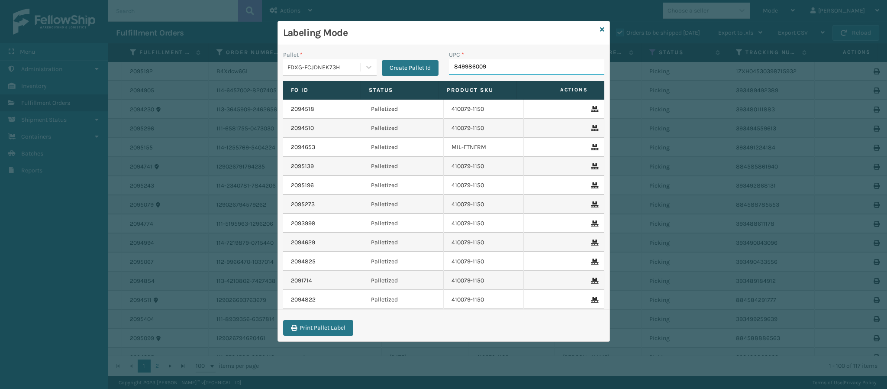
type input "8499860094"
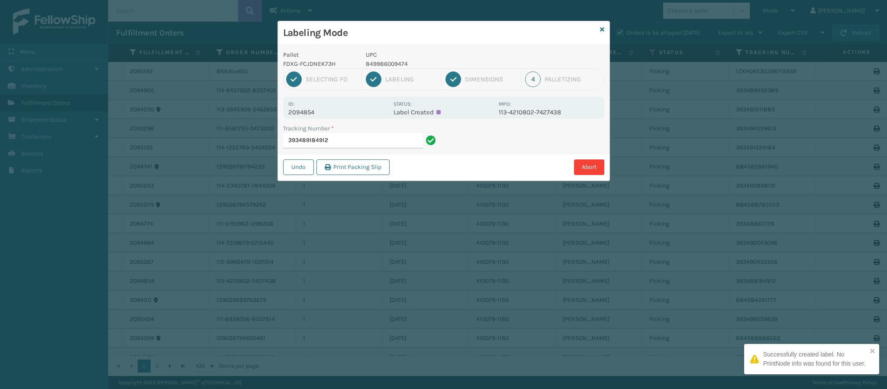
click at [310, 110] on p "2094854" at bounding box center [338, 112] width 100 height 8
click at [350, 136] on input "393489184912" at bounding box center [353, 141] width 140 height 16
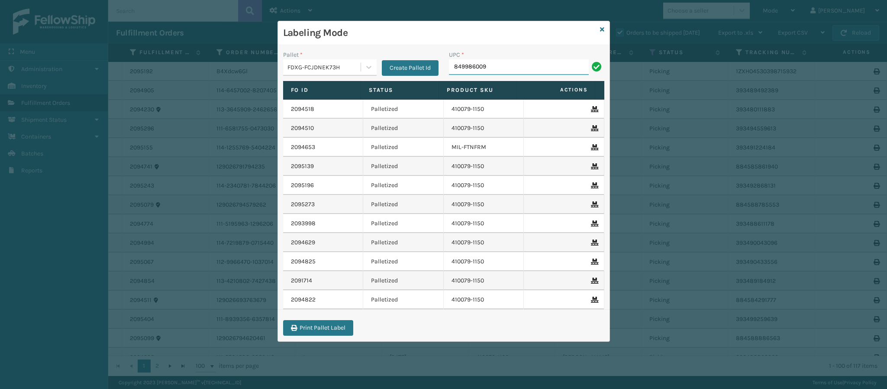
type input "8499860094"
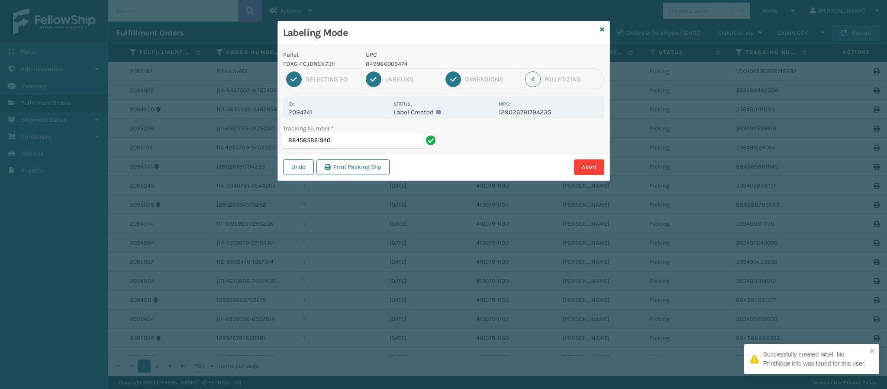
click at [311, 110] on p "2094741" at bounding box center [338, 112] width 100 height 8
click at [311, 111] on p "2094741" at bounding box center [338, 112] width 100 height 8
click at [353, 139] on input "884585861940" at bounding box center [353, 141] width 140 height 16
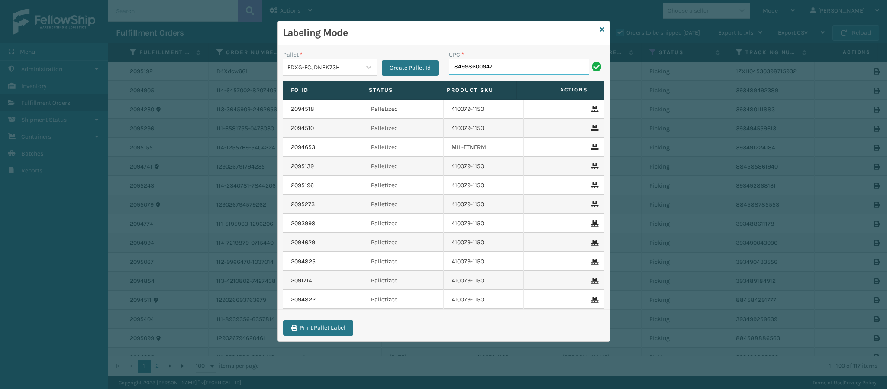
type input "849986009474"
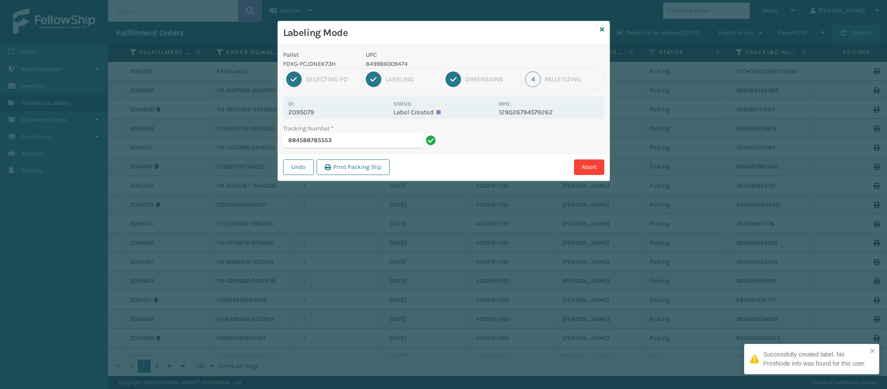
click at [307, 112] on p "2095079" at bounding box center [338, 112] width 100 height 8
click at [389, 142] on input "884588785553" at bounding box center [353, 141] width 140 height 16
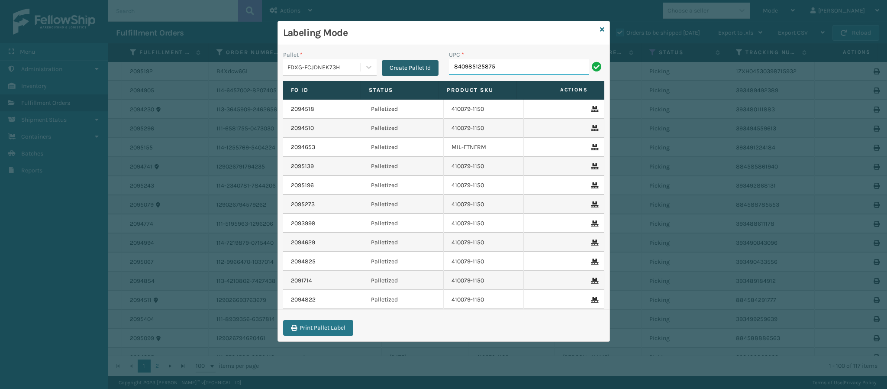
type input "840985125875"
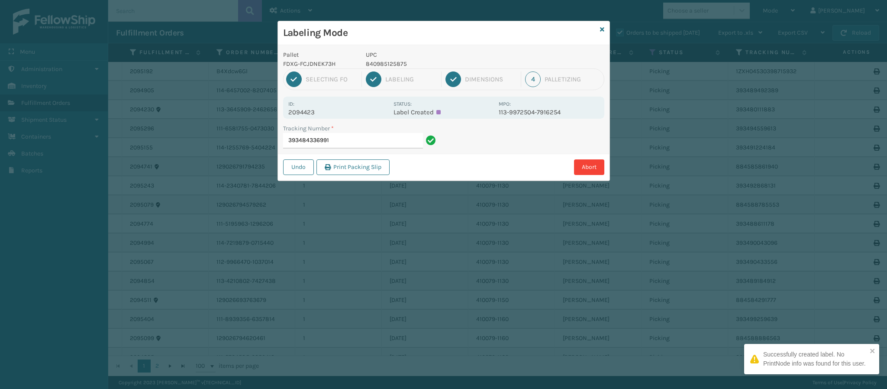
click at [312, 114] on p "2094423" at bounding box center [338, 112] width 100 height 8
click at [366, 143] on input "393484336991" at bounding box center [353, 141] width 140 height 16
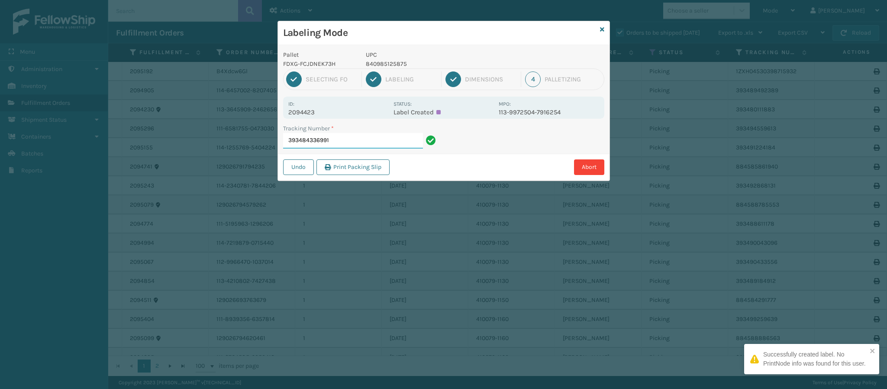
click at [366, 142] on input "393484336991" at bounding box center [353, 141] width 140 height 16
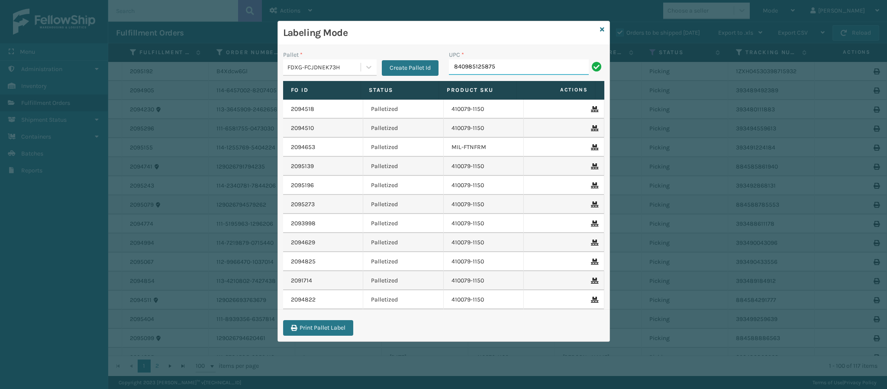
type input "840985125875"
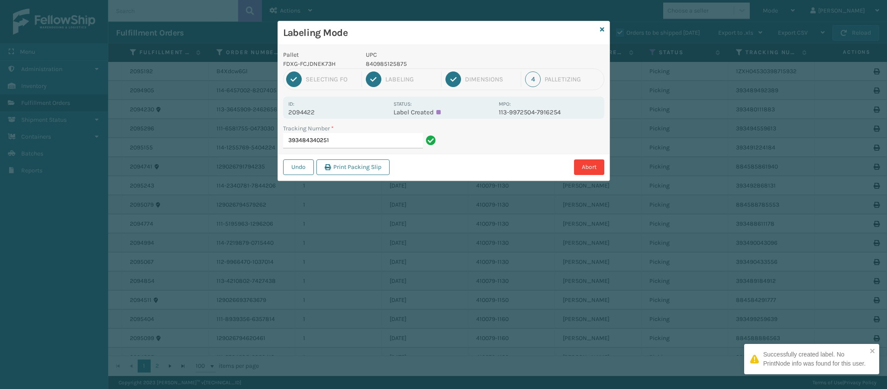
click at [304, 112] on p "2094422" at bounding box center [338, 112] width 100 height 8
click at [350, 137] on input "393484340251" at bounding box center [353, 141] width 140 height 16
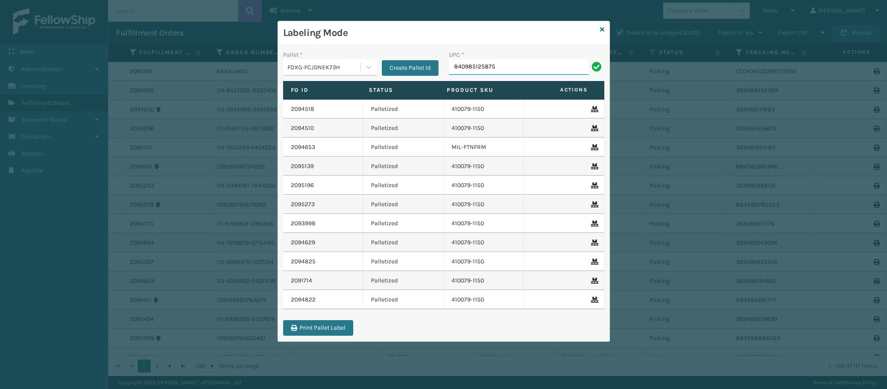
type input "840985125875"
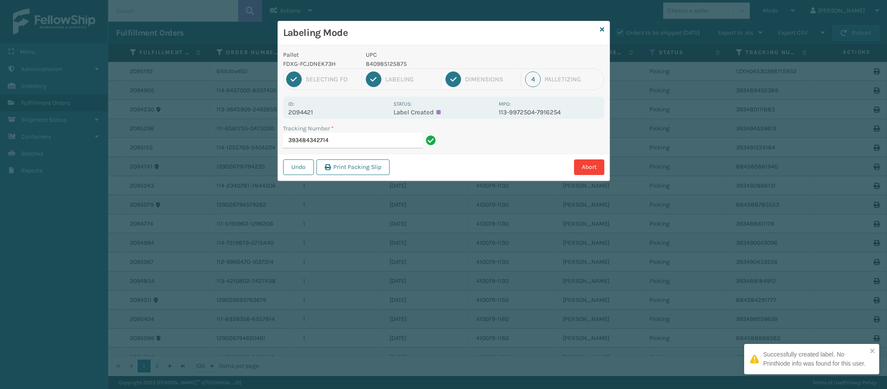
click at [311, 112] on p "2094421" at bounding box center [338, 112] width 100 height 8
click at [334, 131] on label "Tracking Number *" at bounding box center [308, 128] width 51 height 9
click at [334, 133] on input "393484342714" at bounding box center [353, 141] width 140 height 16
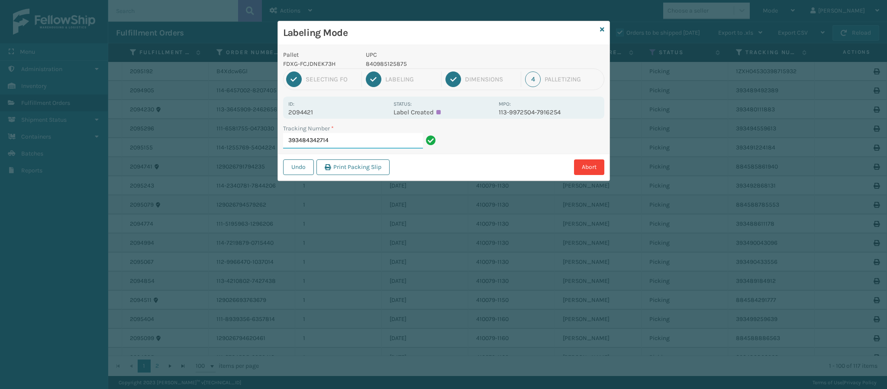
click at [340, 143] on input "393484342714" at bounding box center [353, 141] width 140 height 16
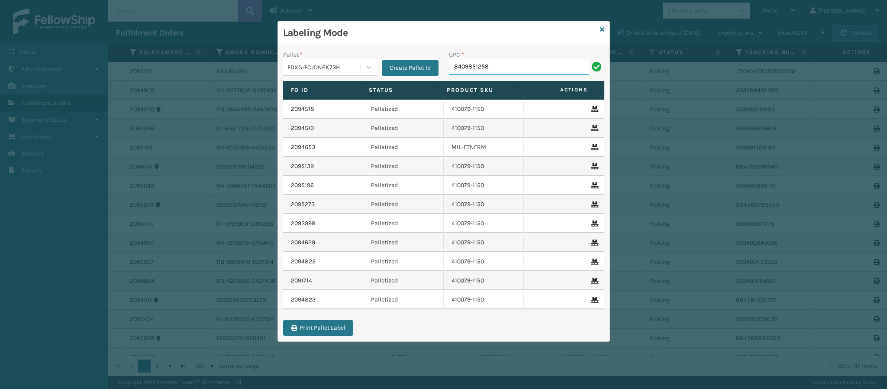
type input "84098512587"
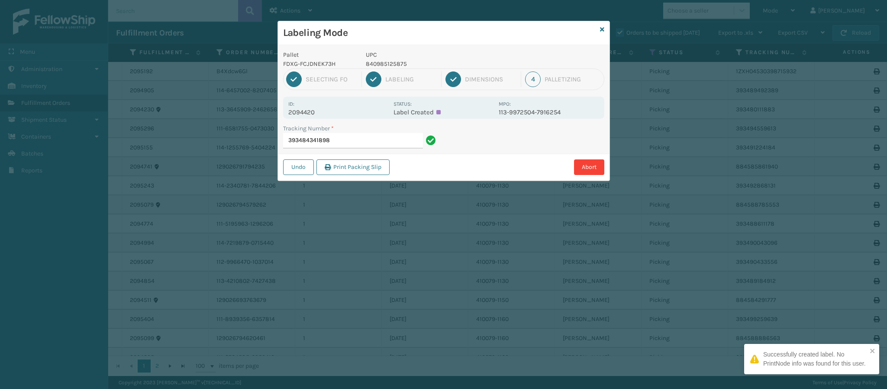
click at [320, 113] on p "2094420" at bounding box center [338, 112] width 100 height 8
click at [379, 142] on input "393484341898" at bounding box center [353, 141] width 140 height 16
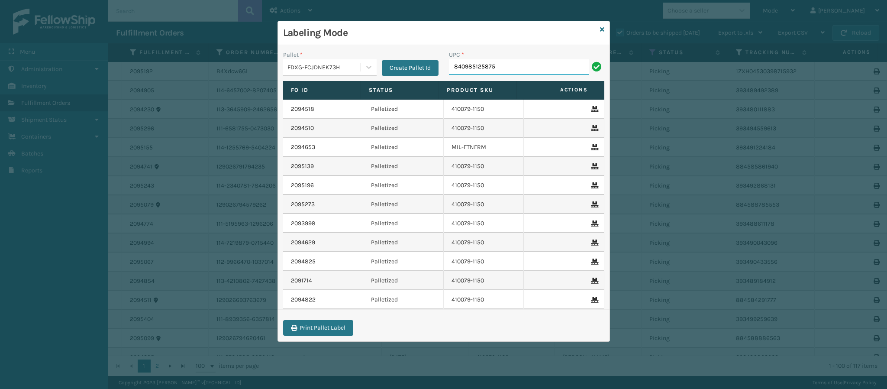
type input "840985125875"
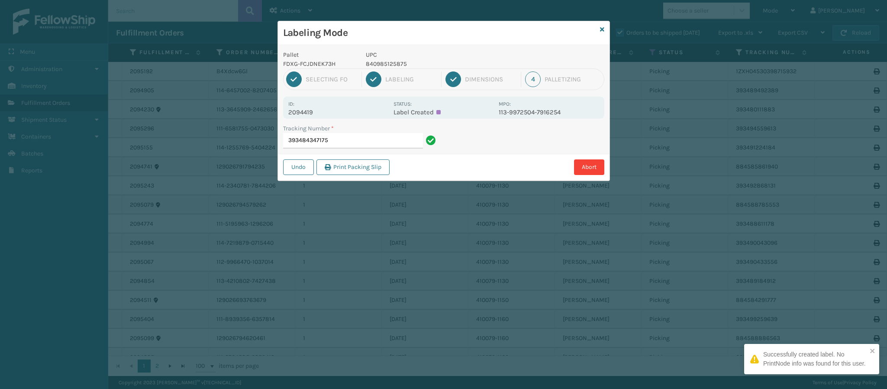
click at [305, 116] on div "Id: 2094419 Status: Label Created MPO: 113-9972504-7916254" at bounding box center [443, 108] width 321 height 22
click at [305, 116] on p "2094419" at bounding box center [338, 112] width 100 height 8
click at [359, 139] on input "393484347175" at bounding box center [353, 141] width 140 height 16
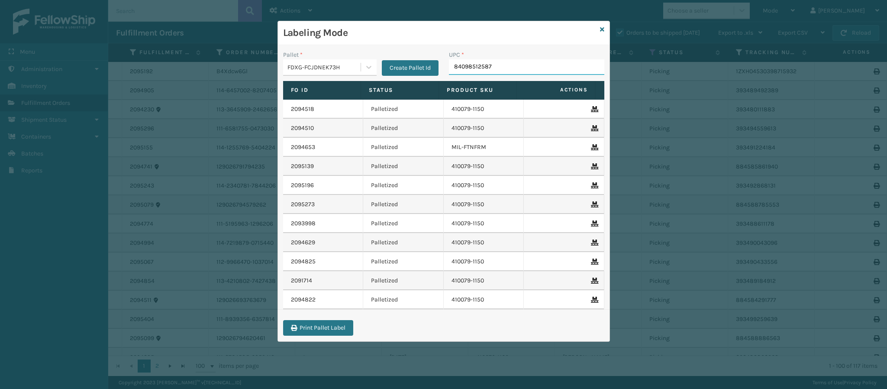
type input "840985125875"
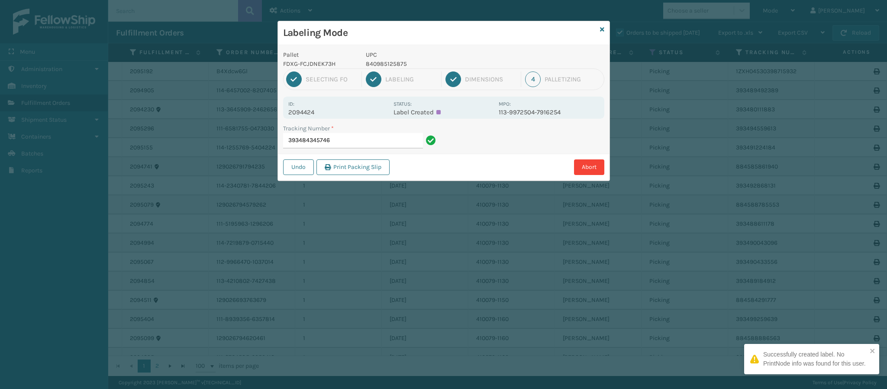
click at [320, 113] on p "2094424" at bounding box center [338, 112] width 100 height 8
drag, startPoint x: 352, startPoint y: 147, endPoint x: 351, endPoint y: 143, distance: 4.5
click at [351, 143] on input "393484345746" at bounding box center [353, 141] width 140 height 16
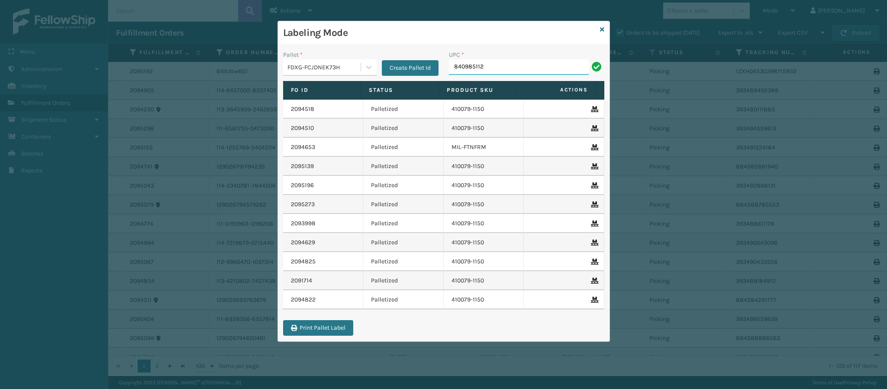
type input "8409851126"
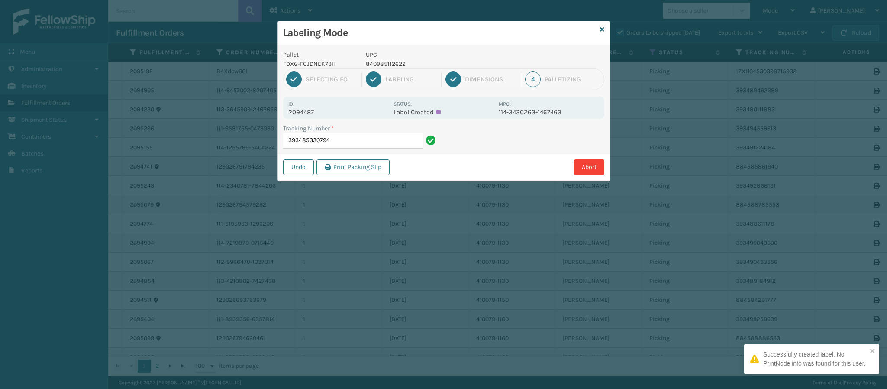
click at [308, 112] on p "2094487" at bounding box center [338, 112] width 100 height 8
click at [370, 138] on input "393485330794" at bounding box center [353, 141] width 140 height 16
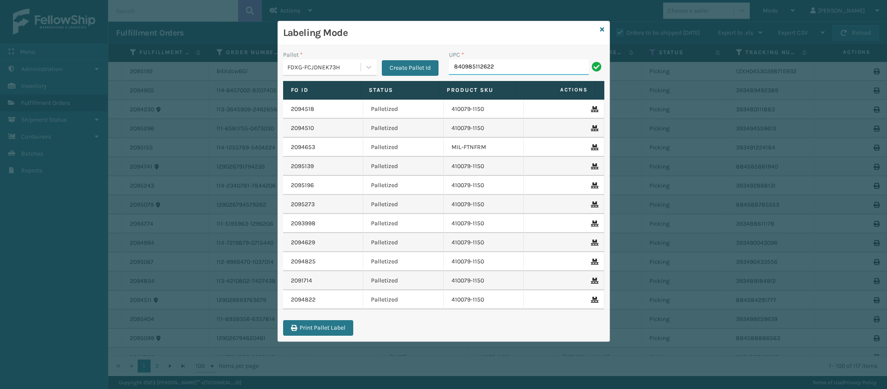
type input "840985112622"
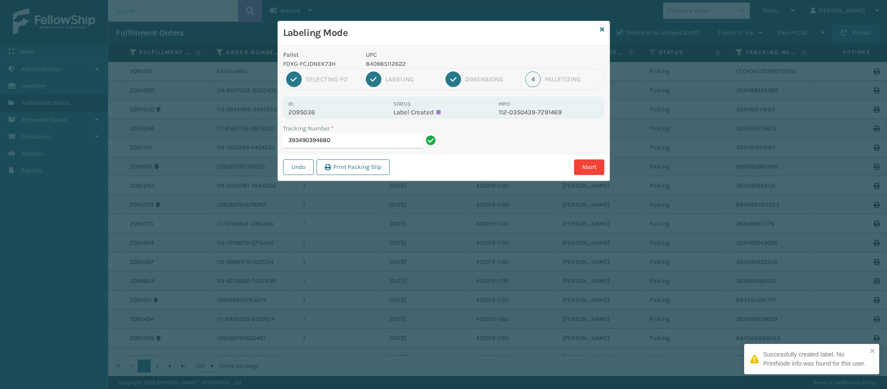
click at [302, 121] on div "Pallet FDXG-FCJDNEK73H UPC 840985112622 1 Selecting FO 2 Labeling 3 Dimensions …" at bounding box center [444, 113] width 332 height 136
click at [304, 113] on p "2095036" at bounding box center [338, 112] width 100 height 8
click at [356, 142] on input "393490394680" at bounding box center [353, 141] width 140 height 16
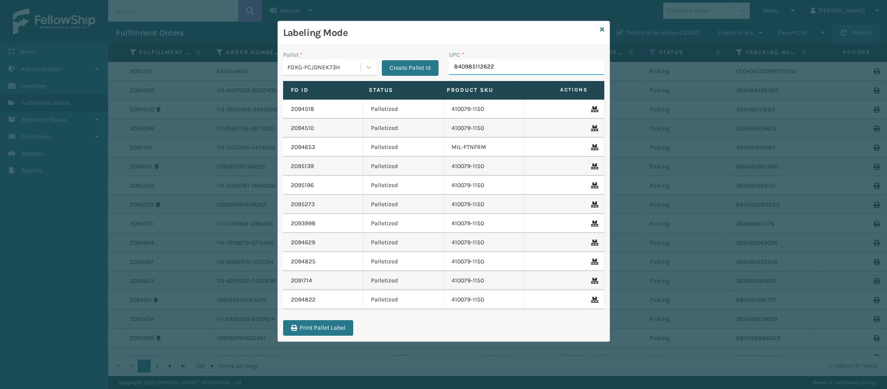
type input "840985112622"
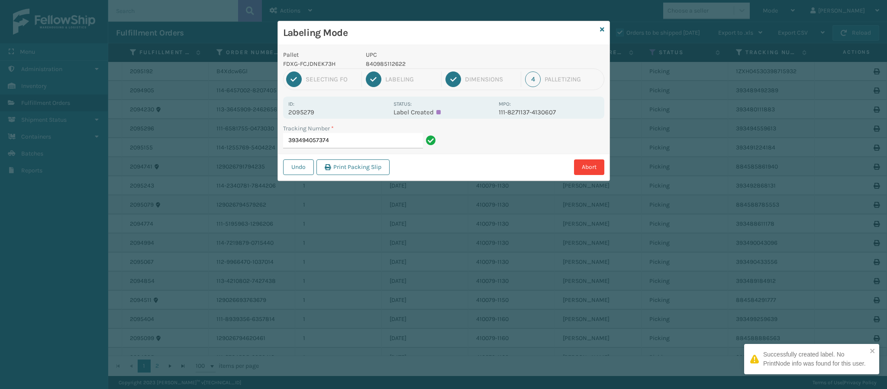
click at [316, 117] on div "Id: 2095279 Status: Label Created MPO: 111-8271137-4130607" at bounding box center [443, 108] width 321 height 22
click at [362, 144] on input "393494057374" at bounding box center [353, 141] width 140 height 16
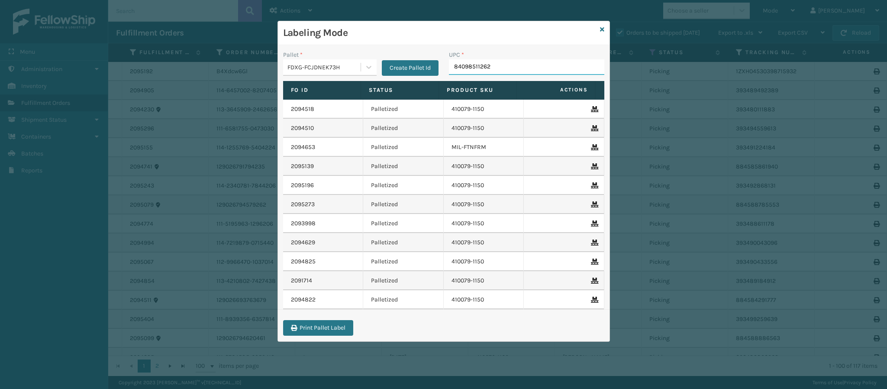
type input "840985112622"
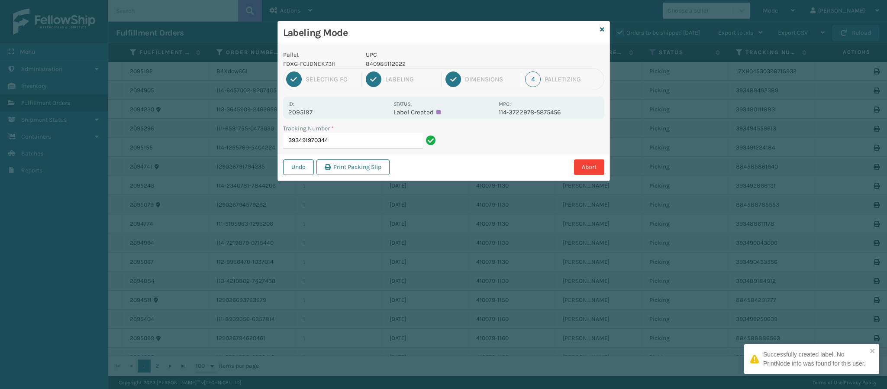
click at [312, 110] on p "2095197" at bounding box center [338, 112] width 100 height 8
drag, startPoint x: 366, startPoint y: 145, endPoint x: 362, endPoint y: 140, distance: 6.4
click at [362, 140] on input "393491970344" at bounding box center [353, 141] width 140 height 16
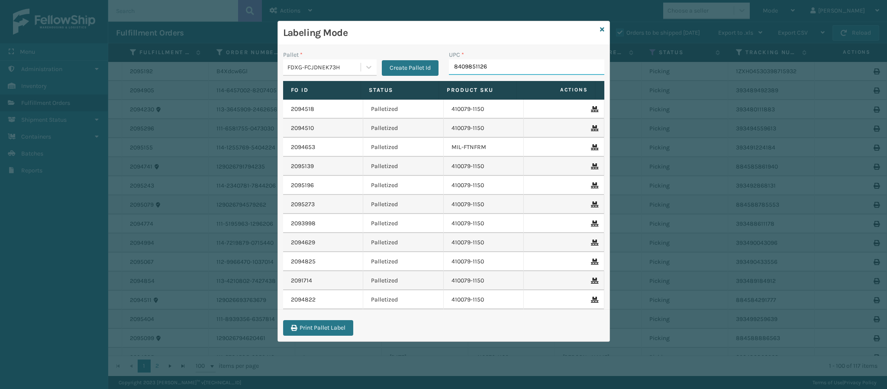
type input "84098511262"
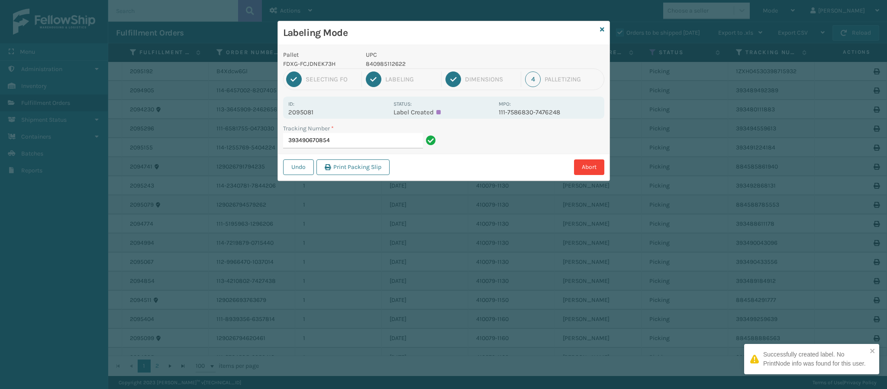
click at [310, 113] on p "2095081" at bounding box center [338, 112] width 100 height 8
click at [360, 146] on input "393490670854" at bounding box center [353, 141] width 140 height 16
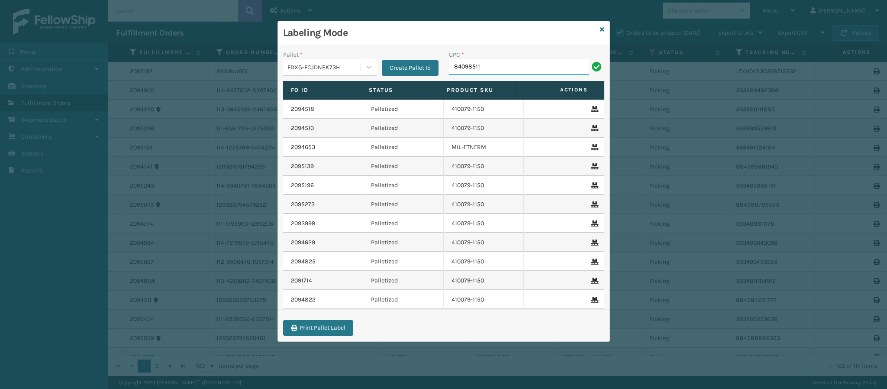
type input "840985112"
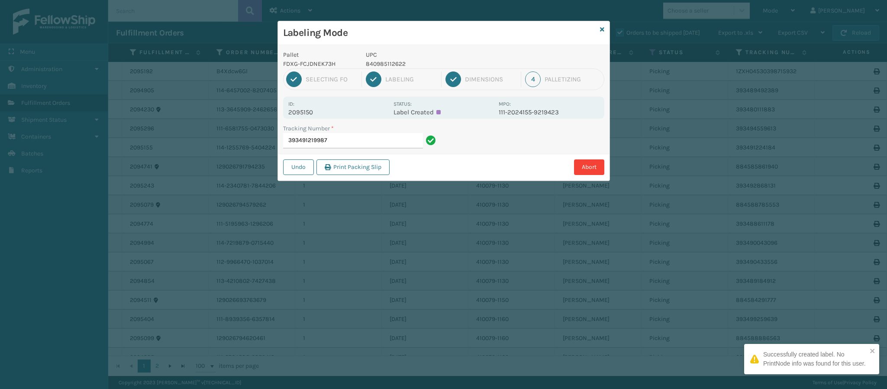
click at [312, 109] on div "Id: 2095150" at bounding box center [338, 107] width 100 height 17
click at [312, 109] on p "2095150" at bounding box center [338, 112] width 100 height 8
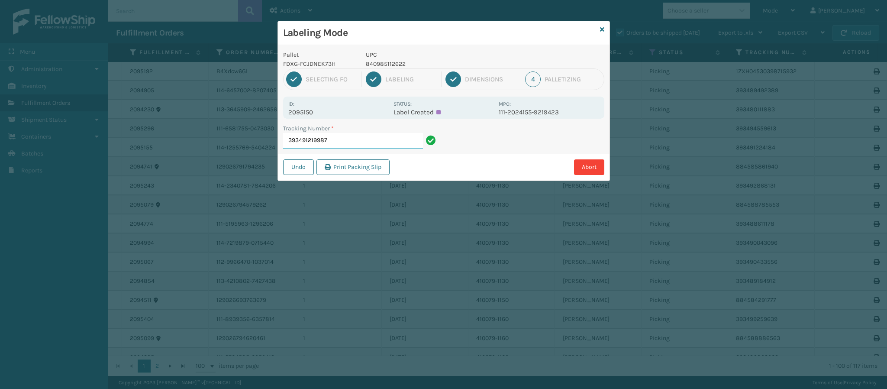
click at [358, 140] on input "393491219987" at bounding box center [353, 141] width 140 height 16
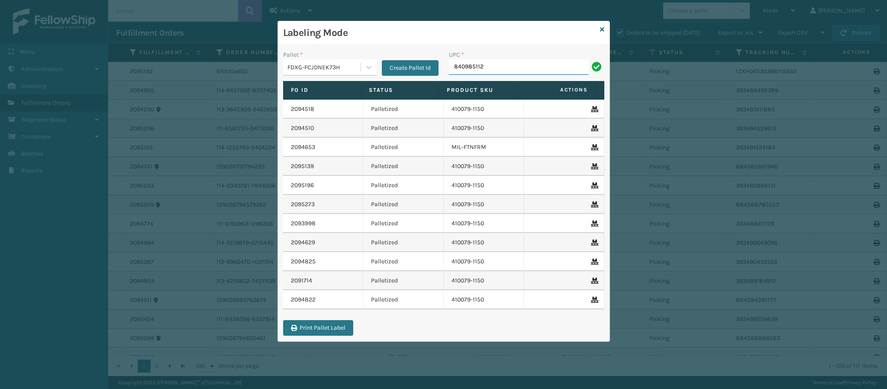
type input "8409851126"
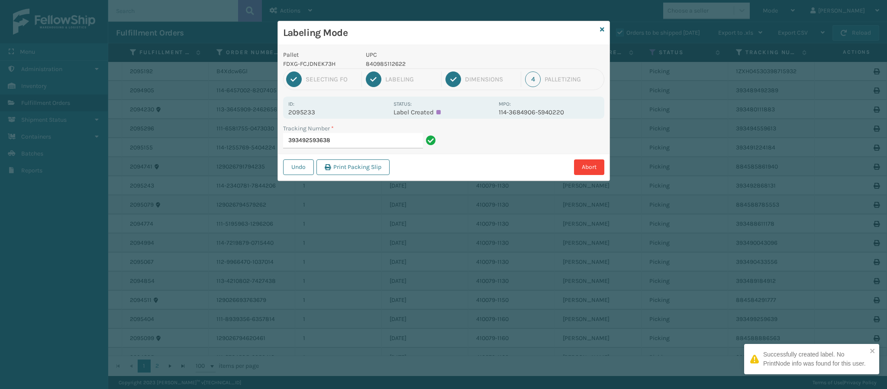
click at [315, 112] on p "2095233" at bounding box center [338, 112] width 100 height 8
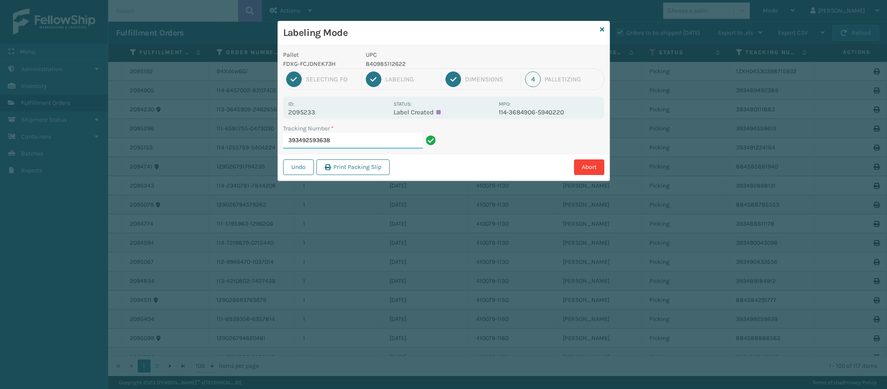
click at [359, 141] on input "393492593638" at bounding box center [353, 141] width 140 height 16
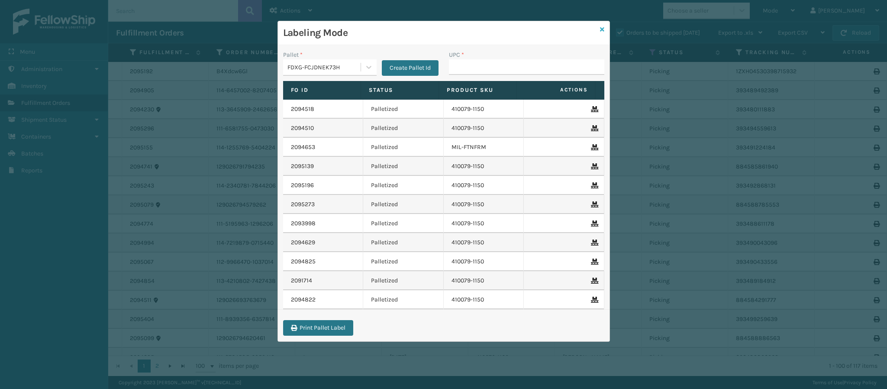
click at [600, 28] on icon at bounding box center [602, 29] width 4 height 6
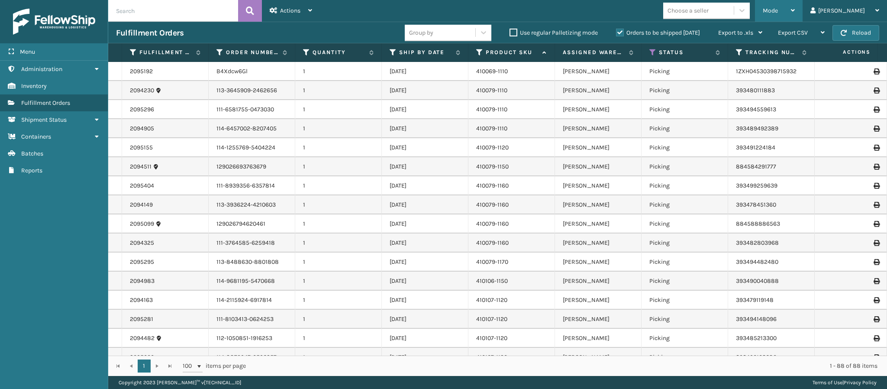
click at [795, 10] on icon at bounding box center [793, 10] width 4 height 6
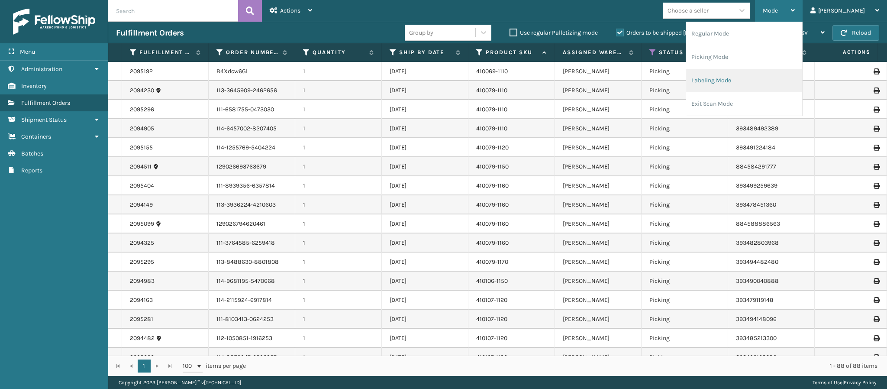
click at [754, 79] on li "Labeling Mode" at bounding box center [745, 80] width 116 height 23
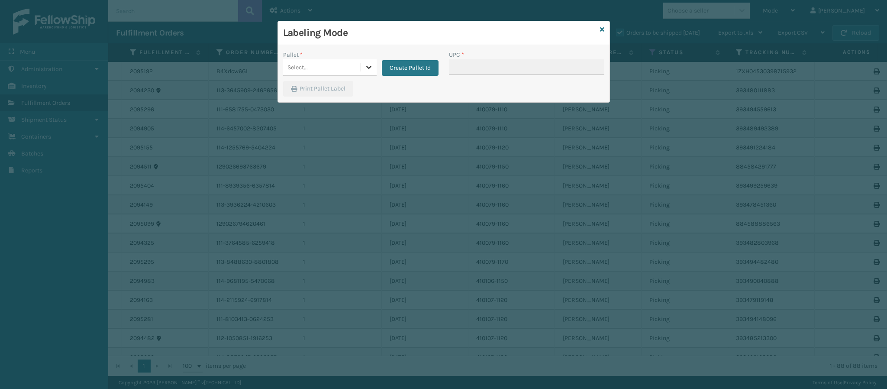
click at [371, 66] on icon at bounding box center [369, 67] width 9 height 9
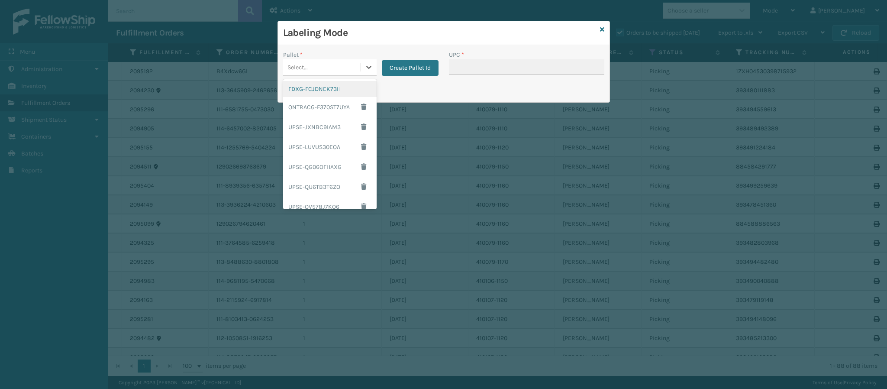
click at [331, 86] on div "FDXG-FCJDNEK73H" at bounding box center [330, 89] width 94 height 16
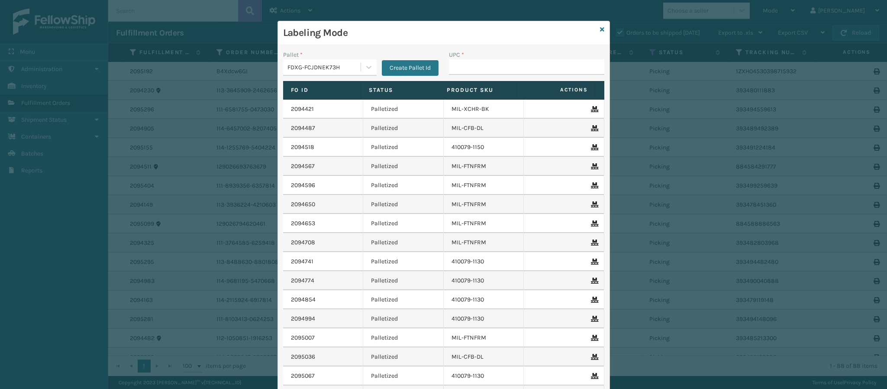
drag, startPoint x: 498, startPoint y: 56, endPoint x: 503, endPoint y: 65, distance: 10.1
click at [499, 59] on div "UPC *" at bounding box center [526, 62] width 155 height 25
click at [507, 70] on input "UPC *" at bounding box center [526, 67] width 155 height 16
type input "84098511262"
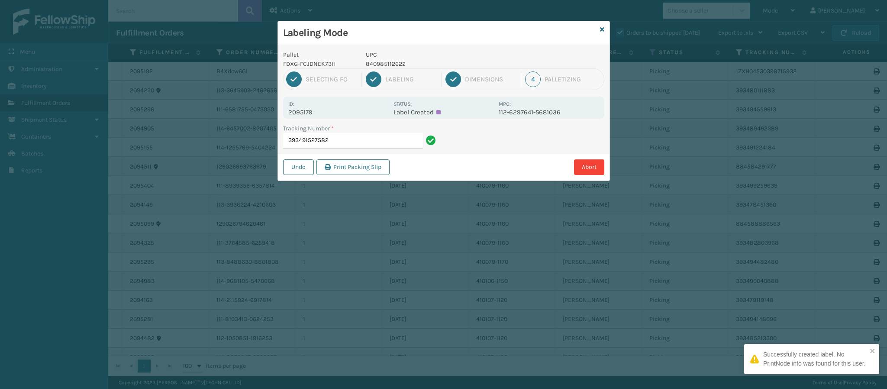
click at [311, 114] on div "Id: 2095179 Status: Label Created MPO: 112-6297641-5681036" at bounding box center [443, 108] width 321 height 22
click at [311, 114] on p "2095179" at bounding box center [338, 112] width 100 height 8
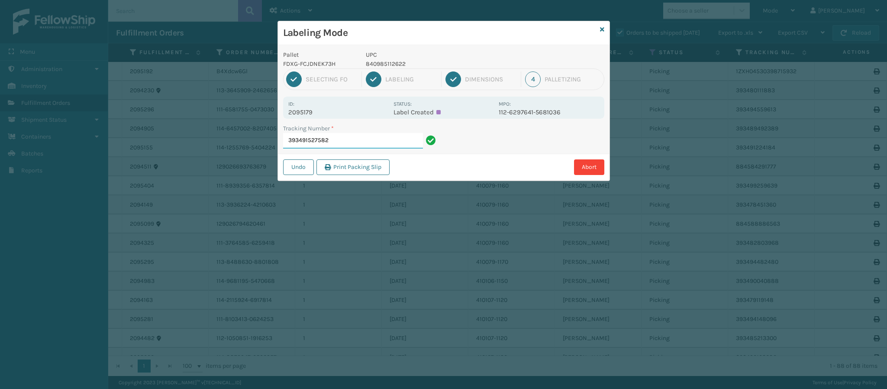
click at [365, 143] on input "393491527582" at bounding box center [353, 141] width 140 height 16
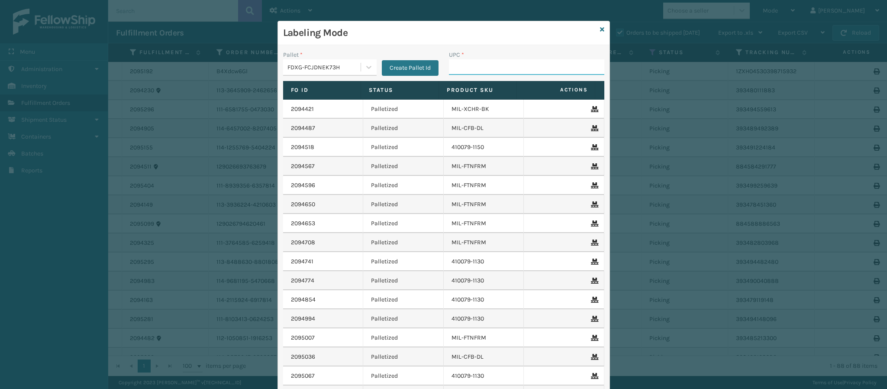
click at [505, 69] on input "UPC *" at bounding box center [526, 67] width 155 height 16
type input "840"
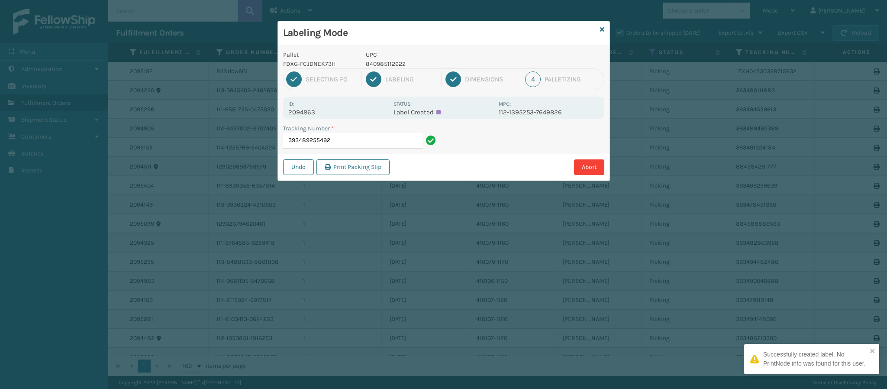
click at [321, 112] on p "2094863" at bounding box center [338, 112] width 100 height 8
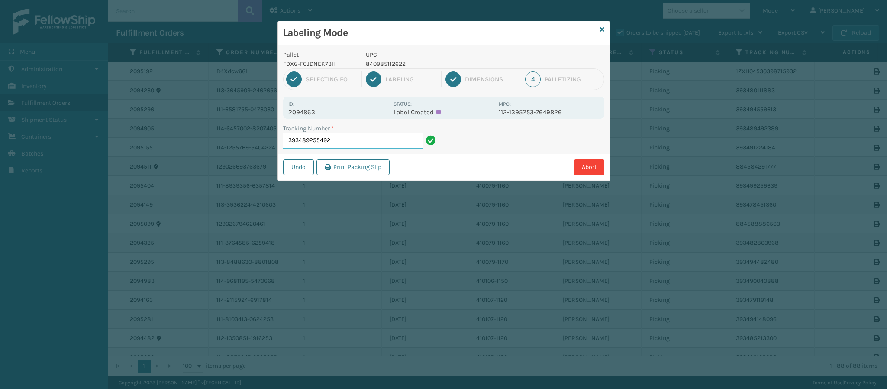
click at [347, 145] on input "393489255492" at bounding box center [353, 141] width 140 height 16
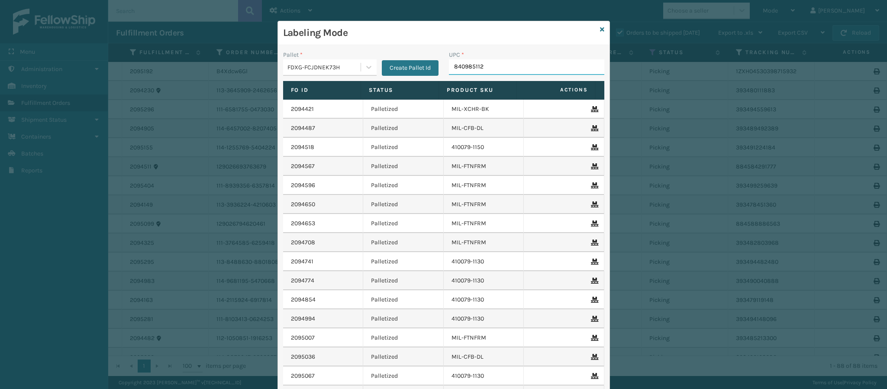
type input "8409851126"
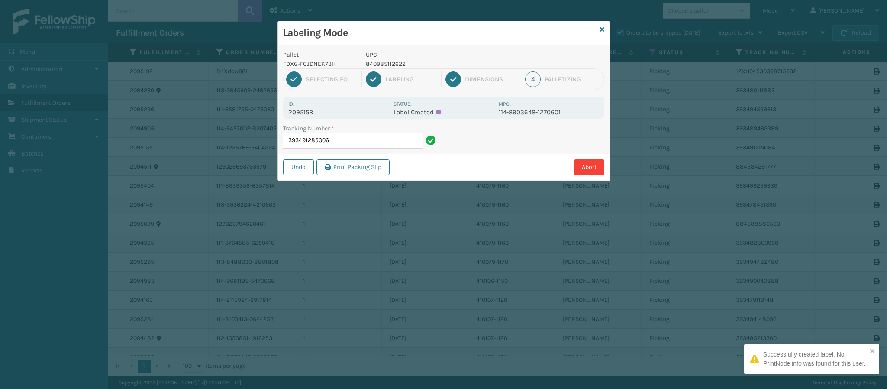
click at [326, 116] on p "2095158" at bounding box center [338, 112] width 100 height 8
click at [317, 116] on p "2095158" at bounding box center [338, 112] width 100 height 8
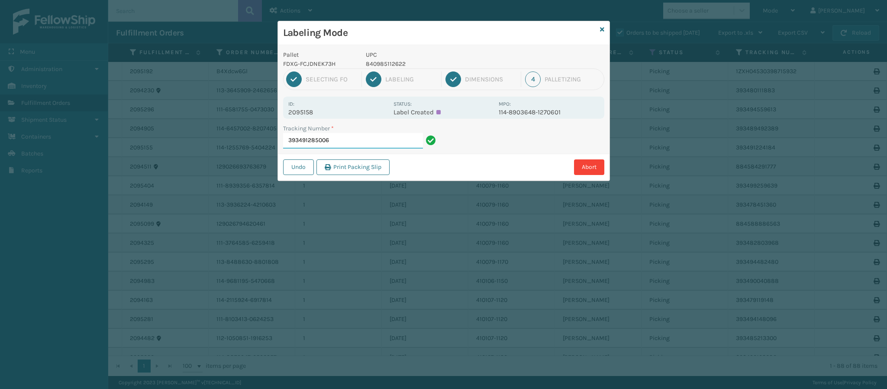
click at [339, 139] on input "393491285006" at bounding box center [353, 141] width 140 height 16
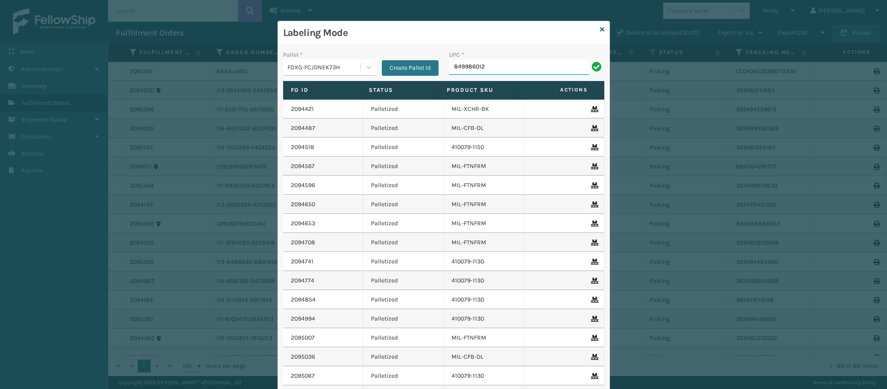
type input "8499860122"
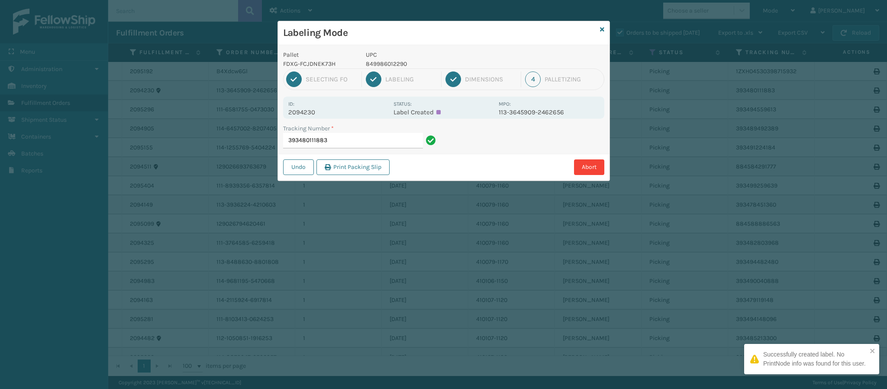
click at [314, 110] on p "2094230" at bounding box center [338, 112] width 100 height 8
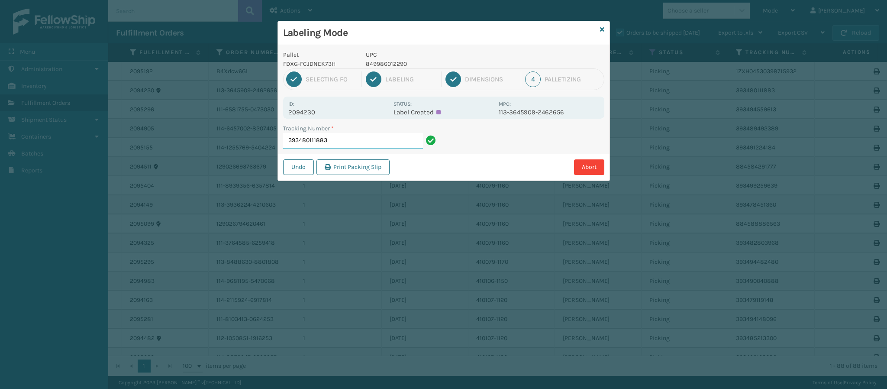
click at [363, 145] on input "393480111883" at bounding box center [353, 141] width 140 height 16
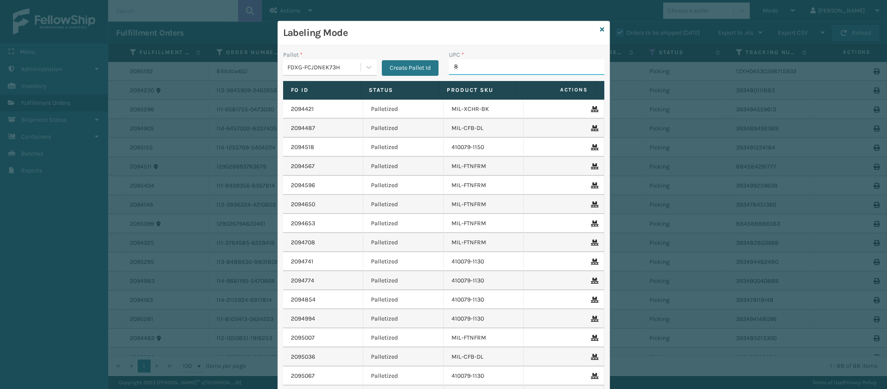
type input "84"
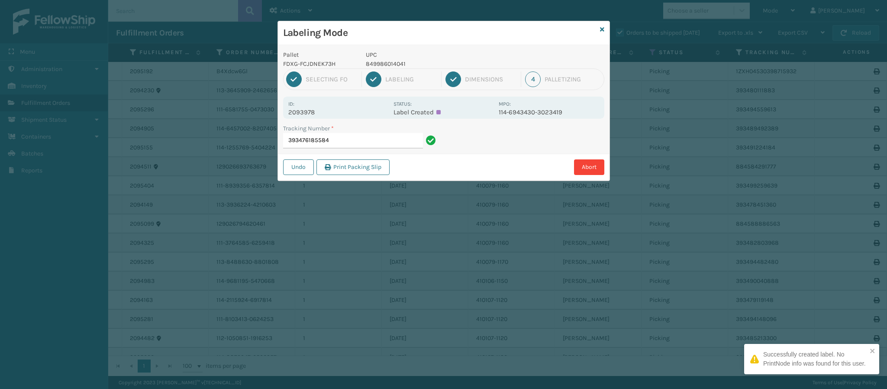
click at [311, 113] on p "2093978" at bounding box center [338, 112] width 100 height 8
click at [355, 140] on input "393476185584" at bounding box center [353, 141] width 140 height 16
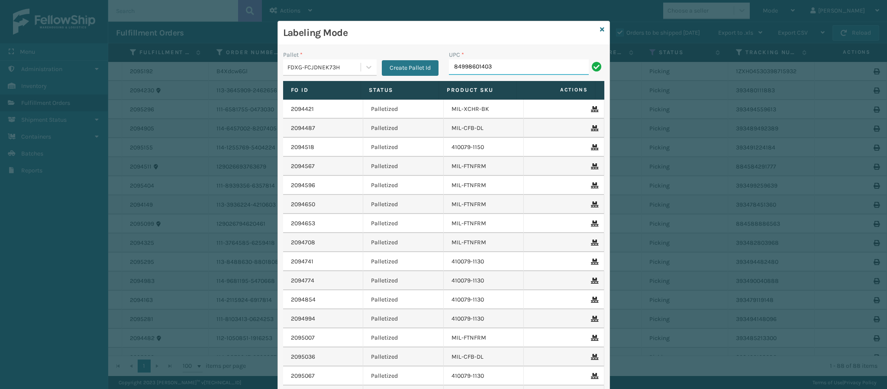
type input "849986014034"
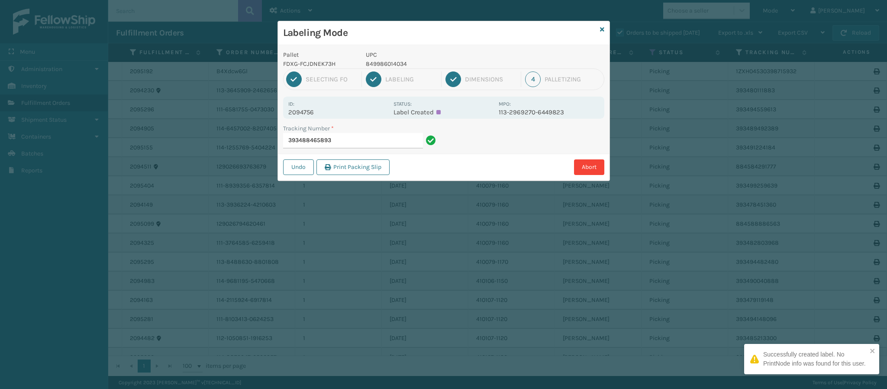
click at [310, 109] on p "2094756" at bounding box center [338, 112] width 100 height 8
click at [374, 143] on input "393488465893" at bounding box center [353, 141] width 140 height 16
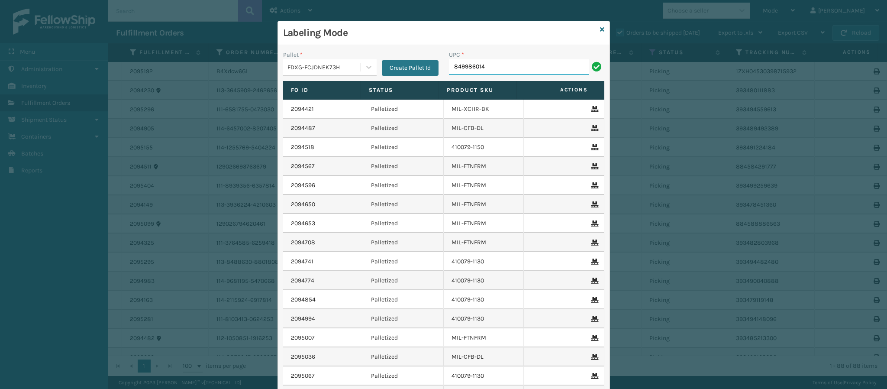
type input "8499860140"
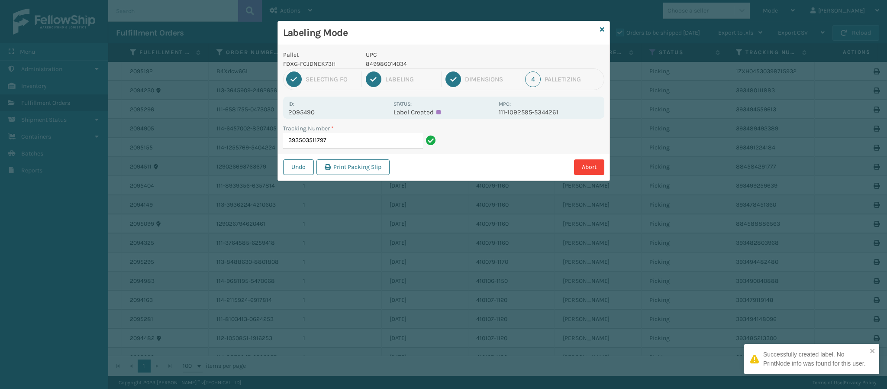
click at [316, 112] on p "2095490" at bounding box center [338, 112] width 100 height 8
click at [346, 143] on input "393503511797" at bounding box center [353, 141] width 140 height 16
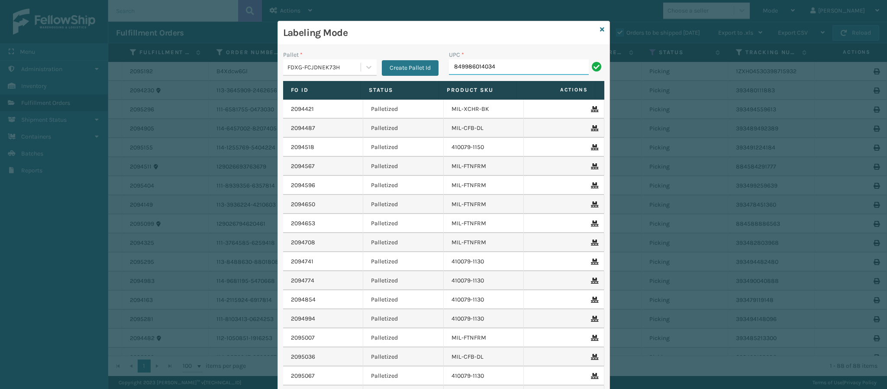
type input "849986014034"
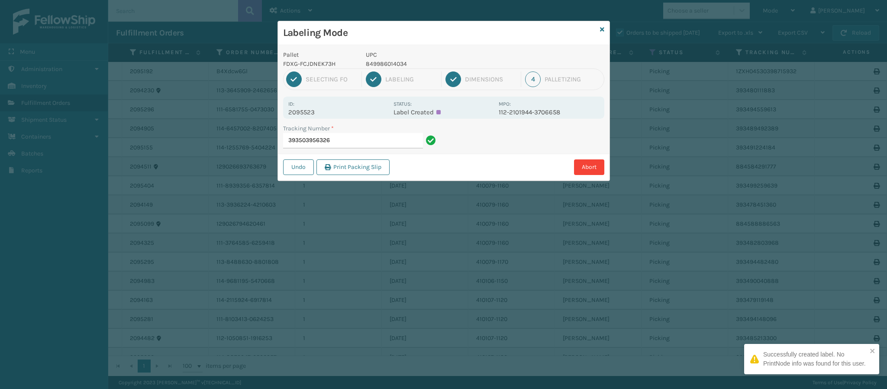
click at [314, 110] on p "2095523" at bounding box center [338, 112] width 100 height 8
click at [356, 144] on input "393503956326" at bounding box center [353, 141] width 140 height 16
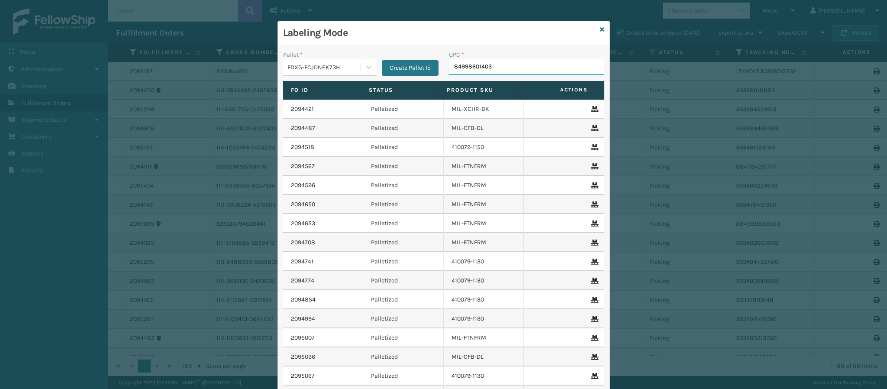
type input "849986014034"
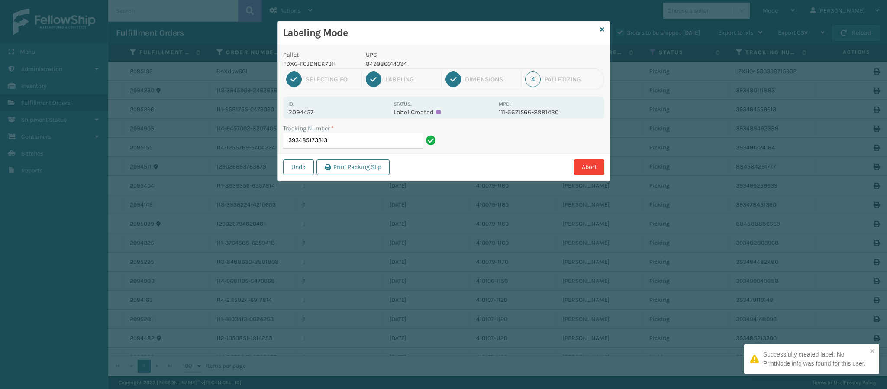
click at [310, 113] on p "2094457" at bounding box center [338, 112] width 100 height 8
click at [347, 143] on input "393485173313" at bounding box center [353, 141] width 140 height 16
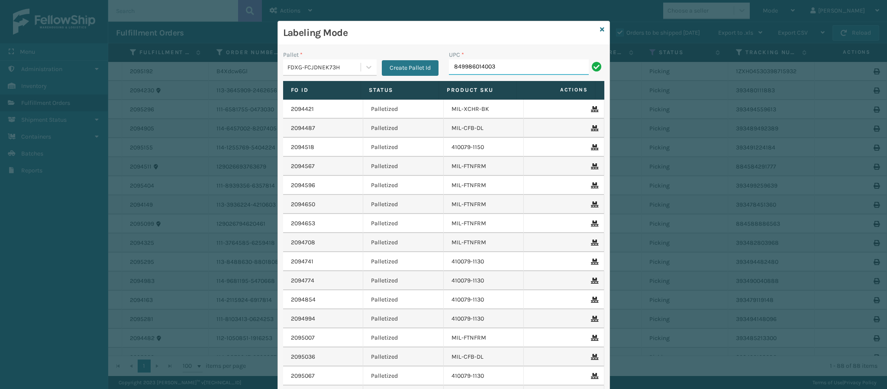
type input "849986014003"
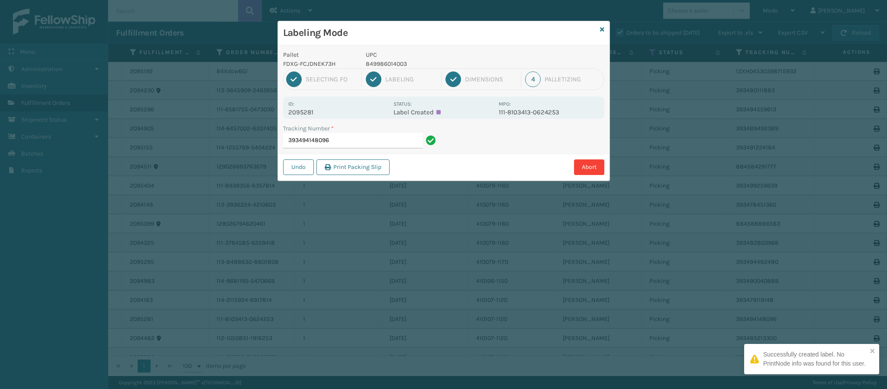
click at [309, 112] on p "2095281" at bounding box center [338, 112] width 100 height 8
click at [360, 142] on input "393494148096" at bounding box center [353, 141] width 140 height 16
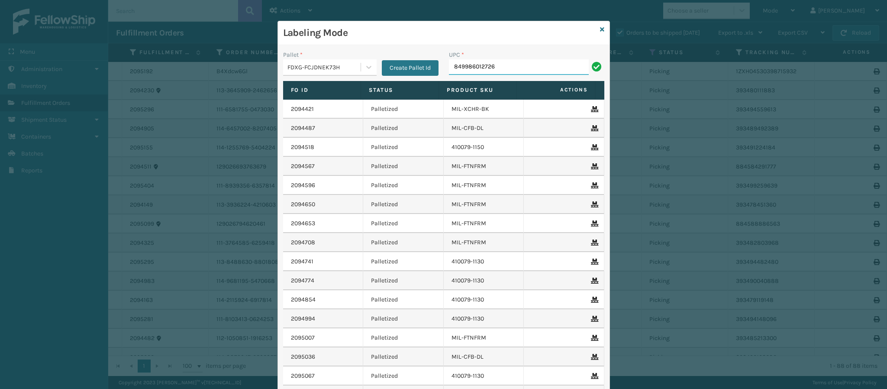
type input "849986012726"
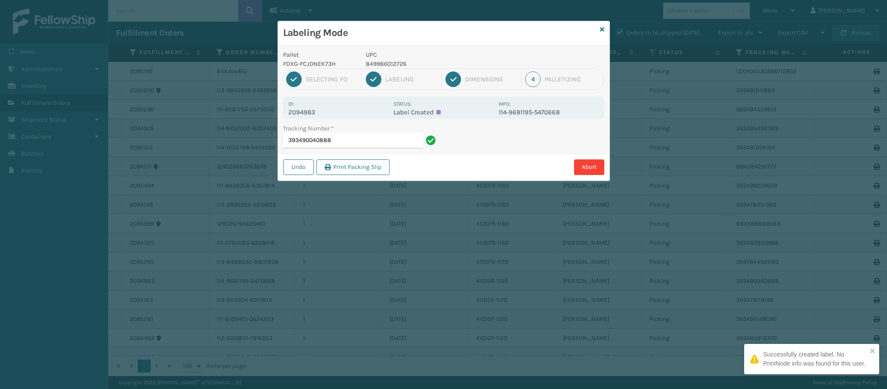
click at [298, 112] on p "2094983" at bounding box center [338, 112] width 100 height 8
click at [298, 113] on p "2094983" at bounding box center [338, 112] width 100 height 8
click at [370, 142] on input "393490040888" at bounding box center [353, 141] width 140 height 16
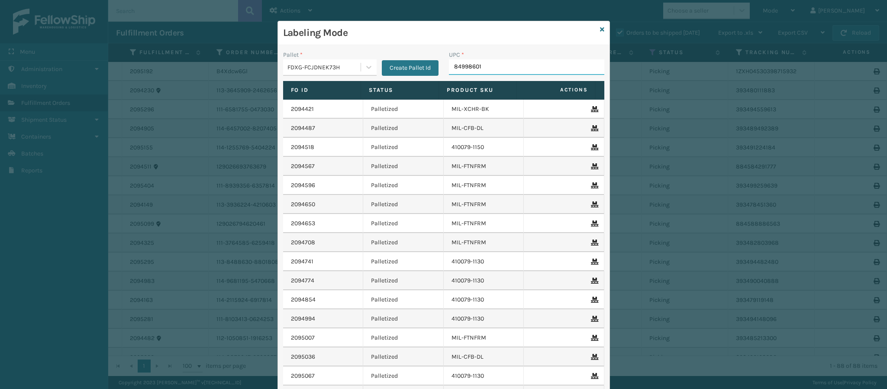
type input "849986014"
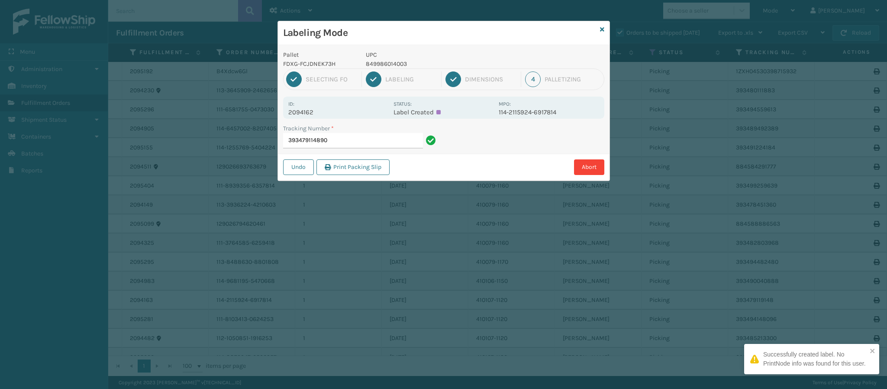
click at [314, 111] on p "2094162" at bounding box center [338, 112] width 100 height 8
click at [351, 144] on input "393479114890" at bounding box center [353, 141] width 140 height 16
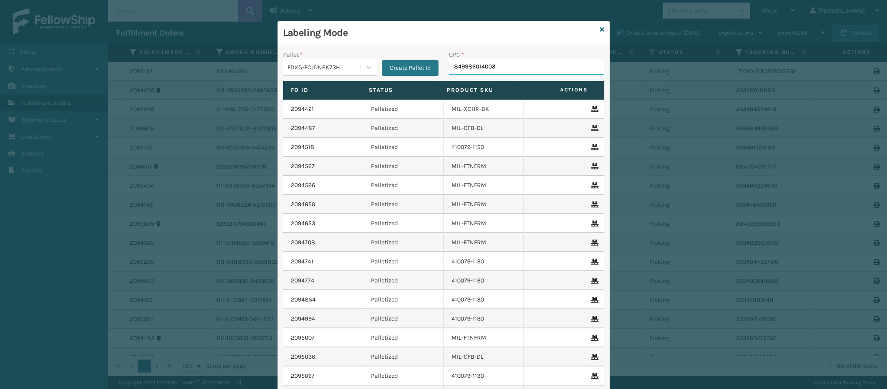
type input "849986014003"
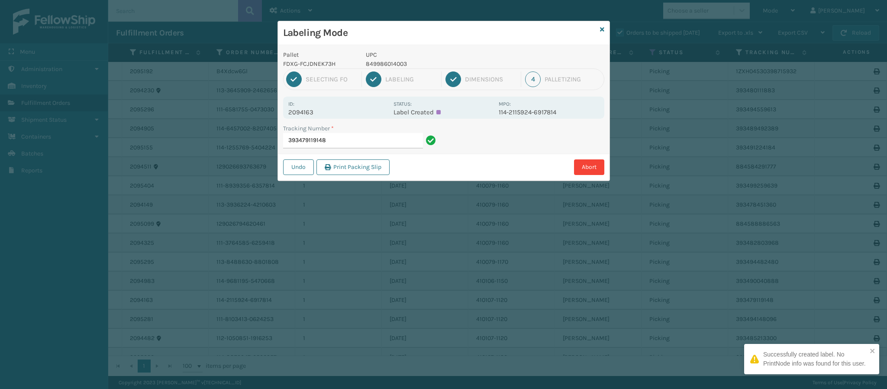
click at [308, 116] on div "Id: 2094163 Status: Label Created MPO: 114-2115924-6917814" at bounding box center [443, 108] width 321 height 22
click at [311, 112] on p "2094163" at bounding box center [338, 112] width 100 height 8
click at [353, 142] on input "393479119148" at bounding box center [353, 141] width 140 height 16
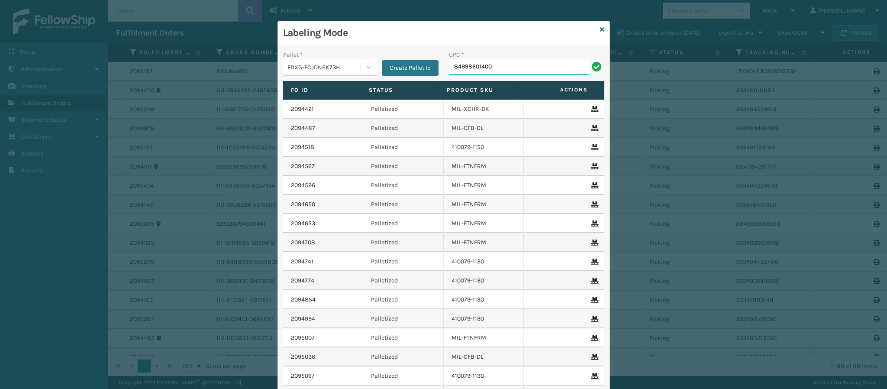
type input "849986014003"
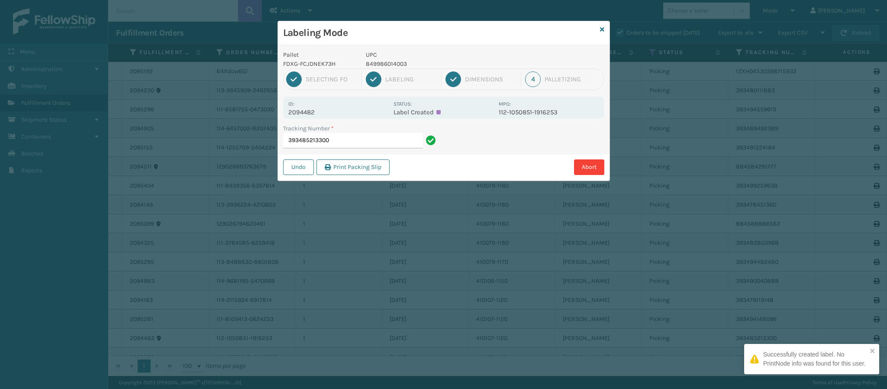
click at [311, 116] on div "Id: 2094482 Status: Label Created MPO: 112-1050851-1916253" at bounding box center [443, 108] width 321 height 22
click at [311, 116] on p "2094482" at bounding box center [338, 112] width 100 height 8
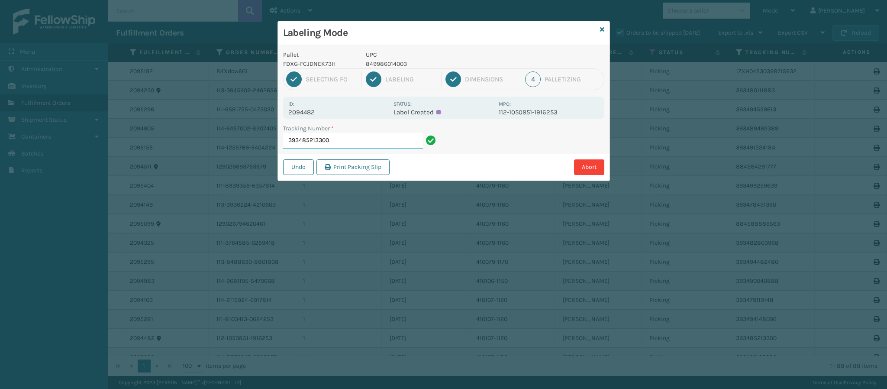
click at [344, 140] on input "393485213300" at bounding box center [353, 141] width 140 height 16
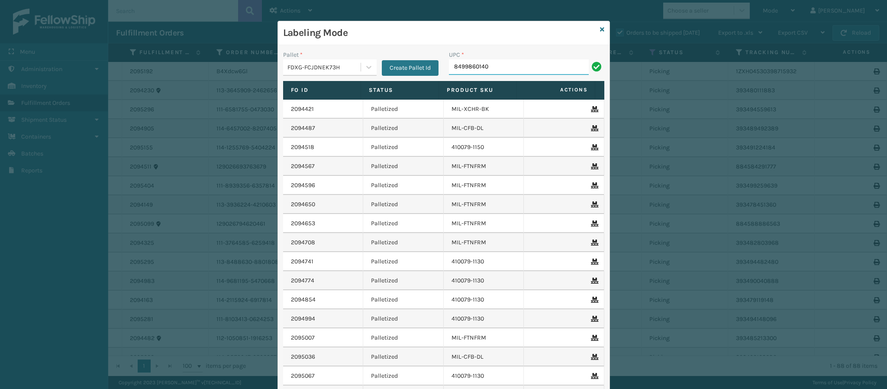
type input "84998601400"
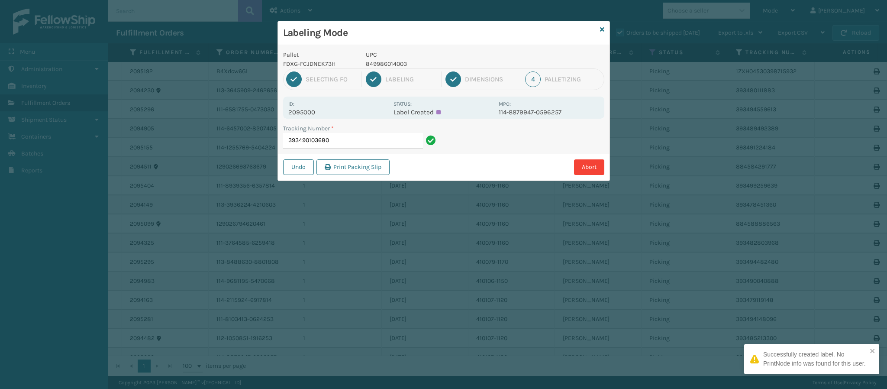
click at [313, 112] on p "2095000" at bounding box center [338, 112] width 100 height 8
click at [366, 142] on input "393490103680" at bounding box center [353, 141] width 140 height 16
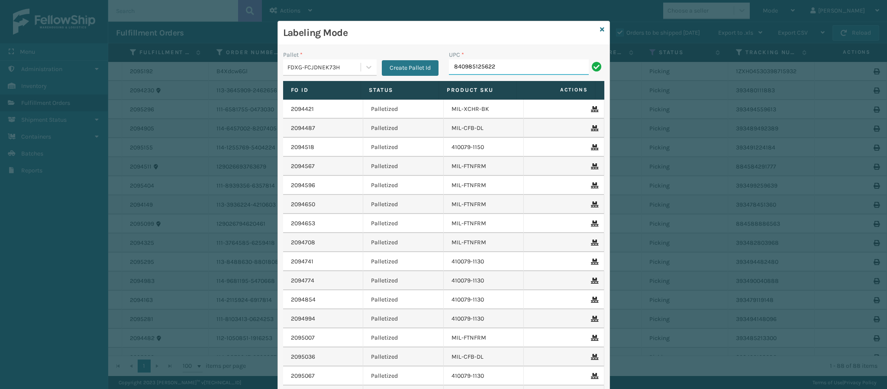
type input "840985125622"
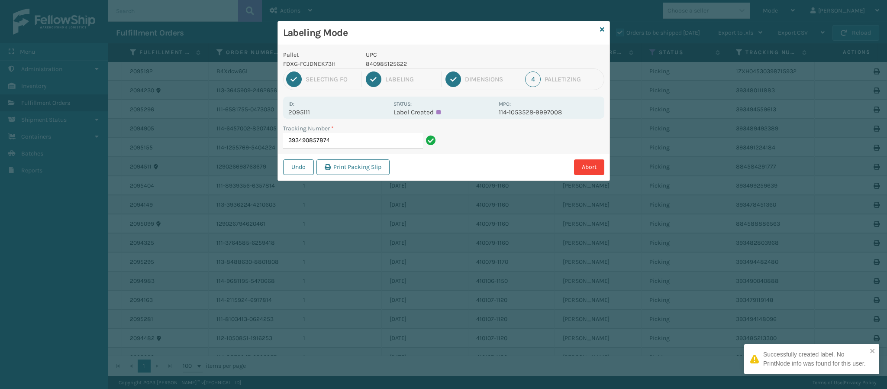
click at [306, 114] on p "2095111" at bounding box center [338, 112] width 100 height 8
click at [364, 142] on input "393490857874" at bounding box center [353, 141] width 140 height 16
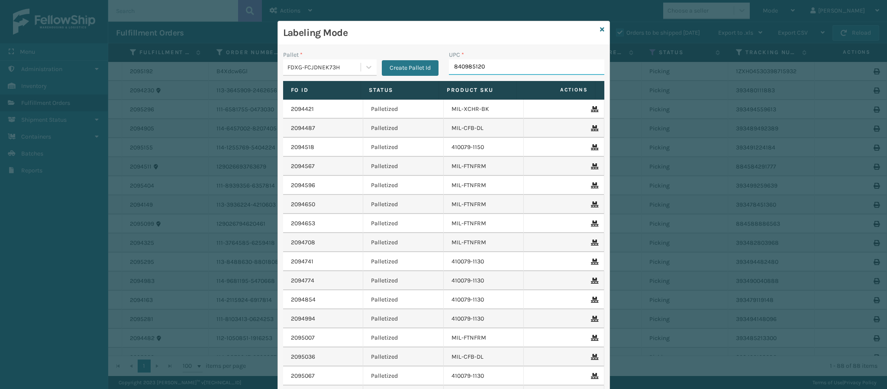
type input "8409851207"
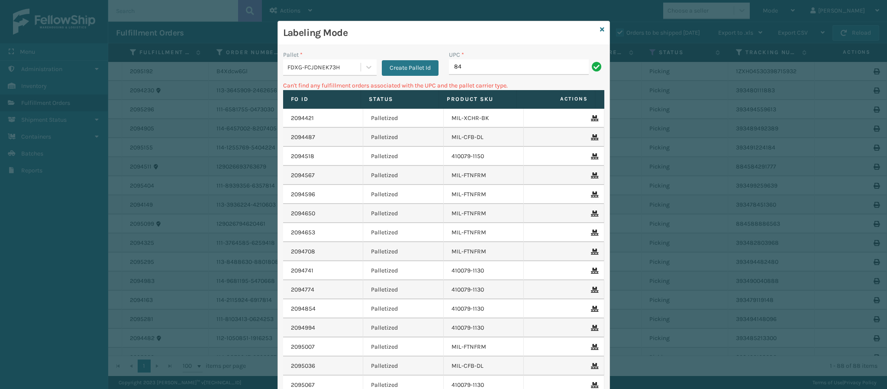
type input "8"
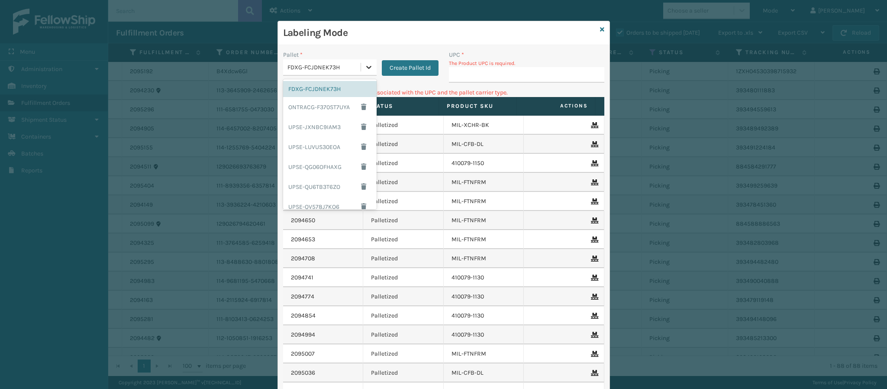
click at [368, 72] on div at bounding box center [369, 67] width 16 height 16
click at [330, 179] on div "UPSG-I9CZ2H89NT" at bounding box center [330, 178] width 94 height 20
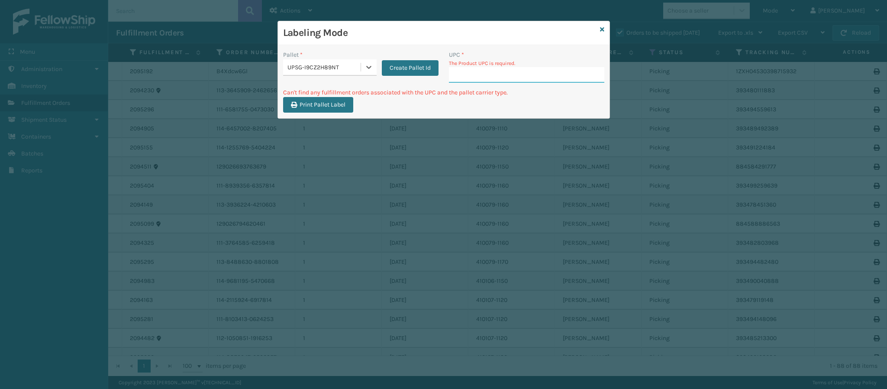
click at [479, 70] on input "UPC *" at bounding box center [526, 75] width 155 height 16
type input "840985120788"
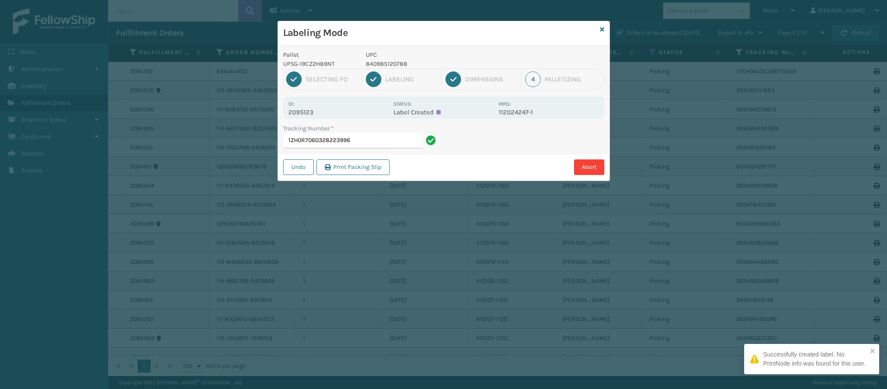
click at [308, 117] on div "Id: 2095123 Status: Label Created MPO: 112024247-1" at bounding box center [443, 108] width 321 height 22
click at [307, 113] on p "2095123" at bounding box center [338, 112] width 100 height 8
click at [307, 112] on p "2095123" at bounding box center [338, 112] width 100 height 8
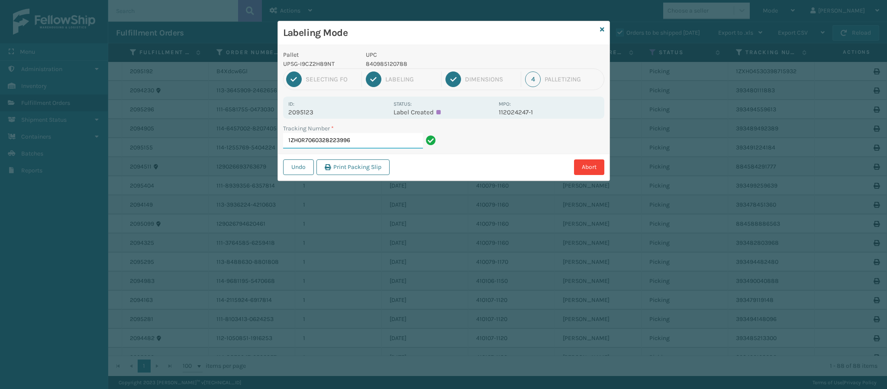
click at [373, 141] on input "1ZH0R7060328223996" at bounding box center [353, 141] width 140 height 16
